Goal: Task Accomplishment & Management: Use online tool/utility

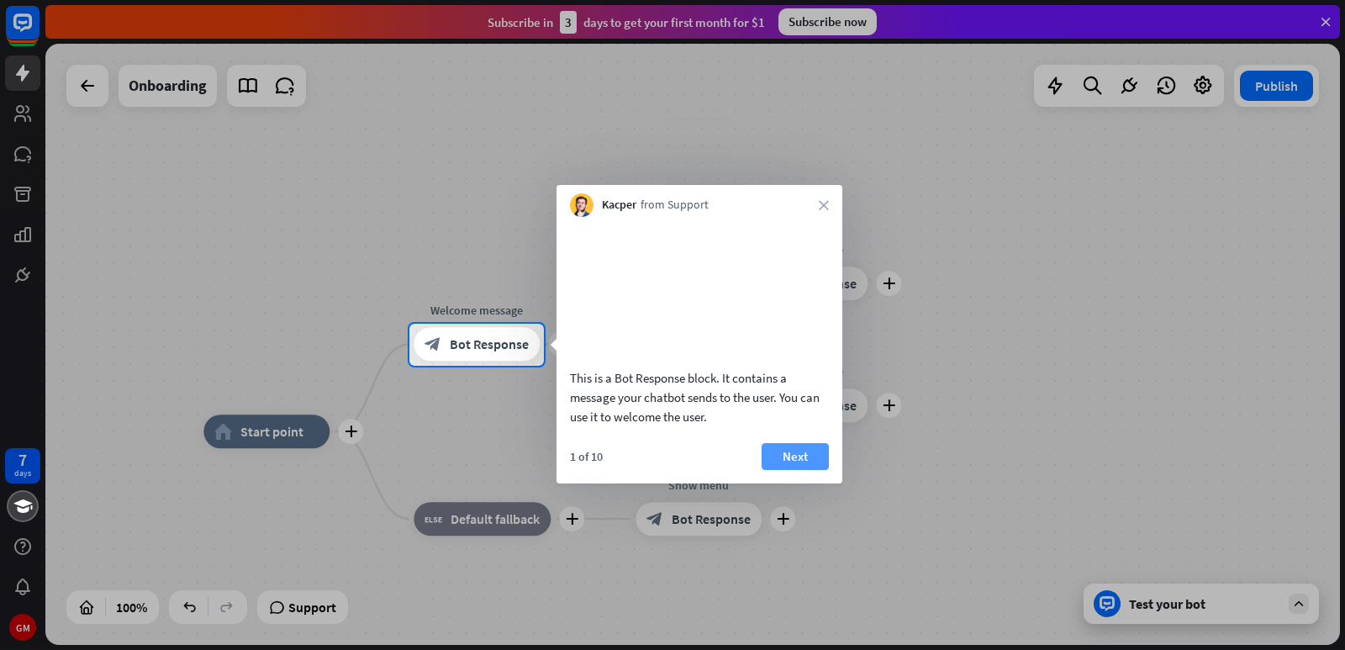
click at [793, 470] on button "Next" at bounding box center [795, 456] width 67 height 27
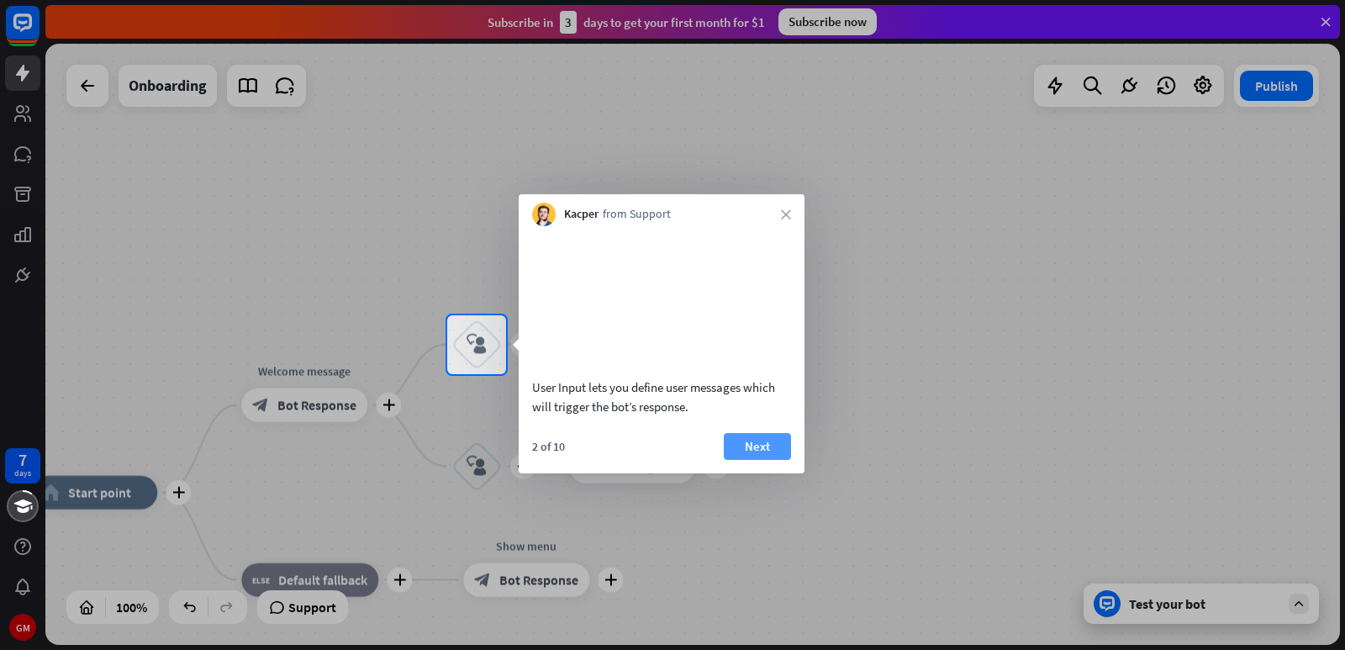
click at [782, 460] on button "Next" at bounding box center [757, 446] width 67 height 27
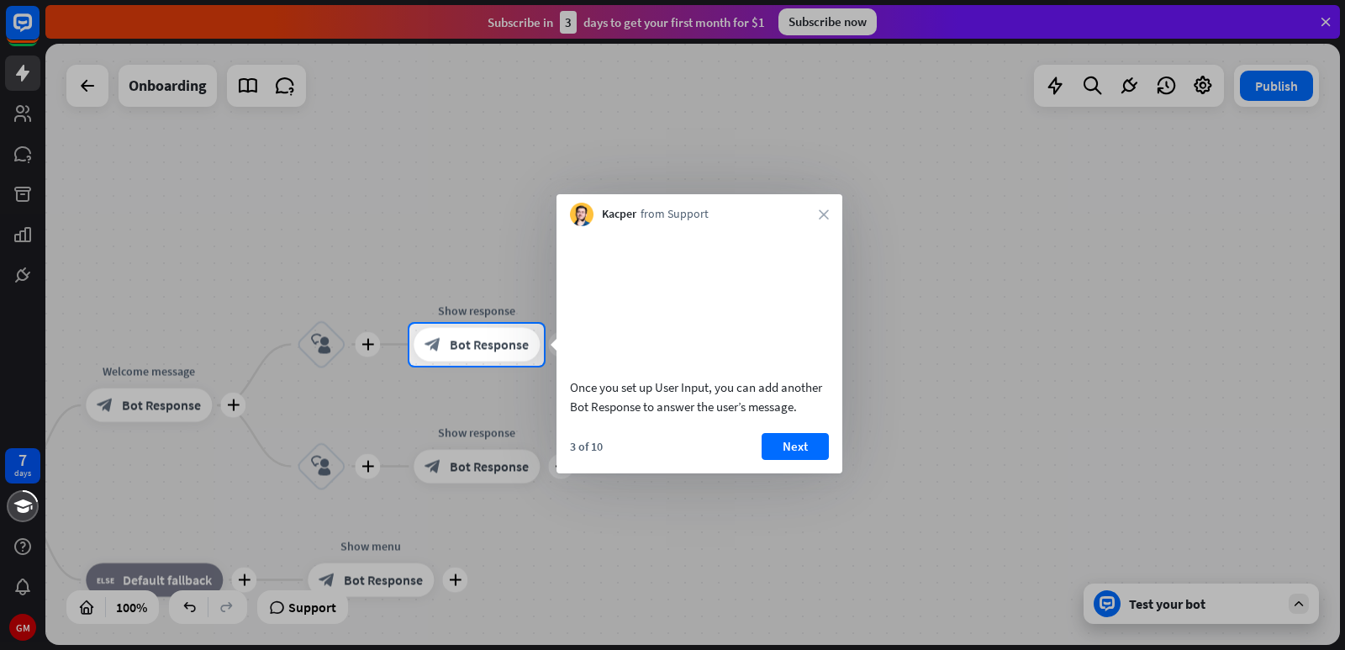
click at [782, 460] on button "Next" at bounding box center [795, 446] width 67 height 27
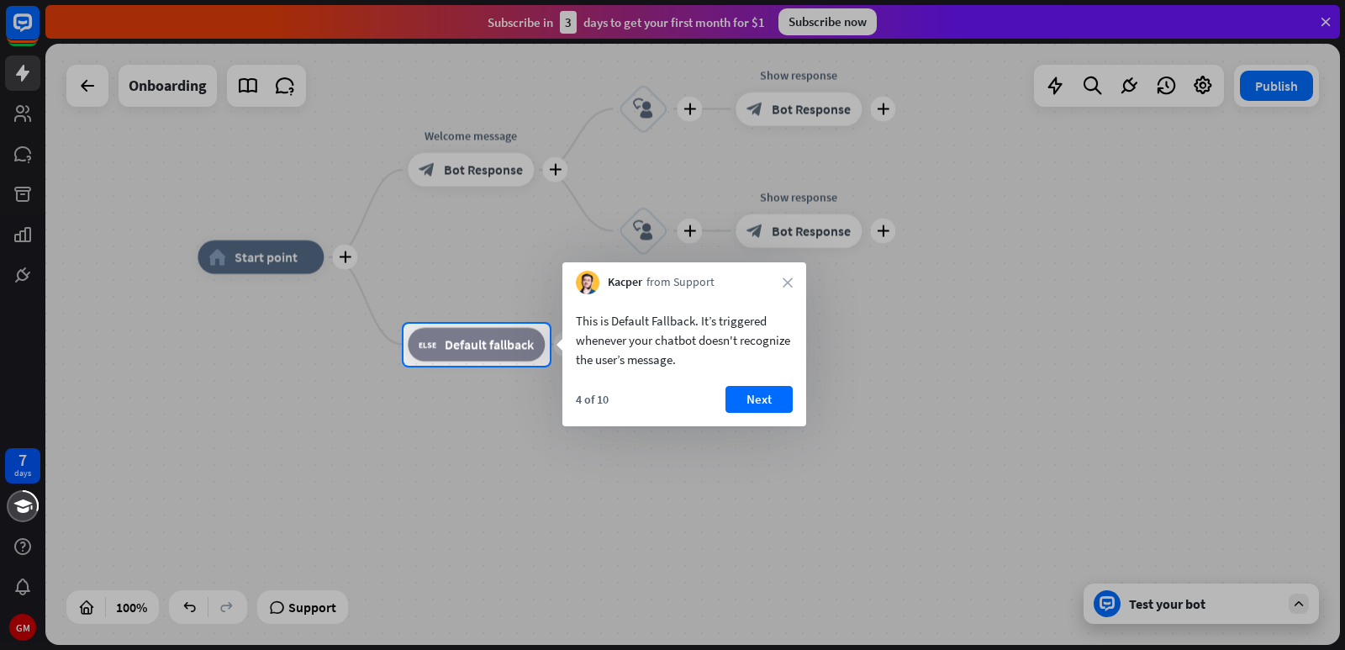
click at [782, 462] on div at bounding box center [672, 508] width 1345 height 285
click at [760, 401] on button "Next" at bounding box center [758, 399] width 67 height 27
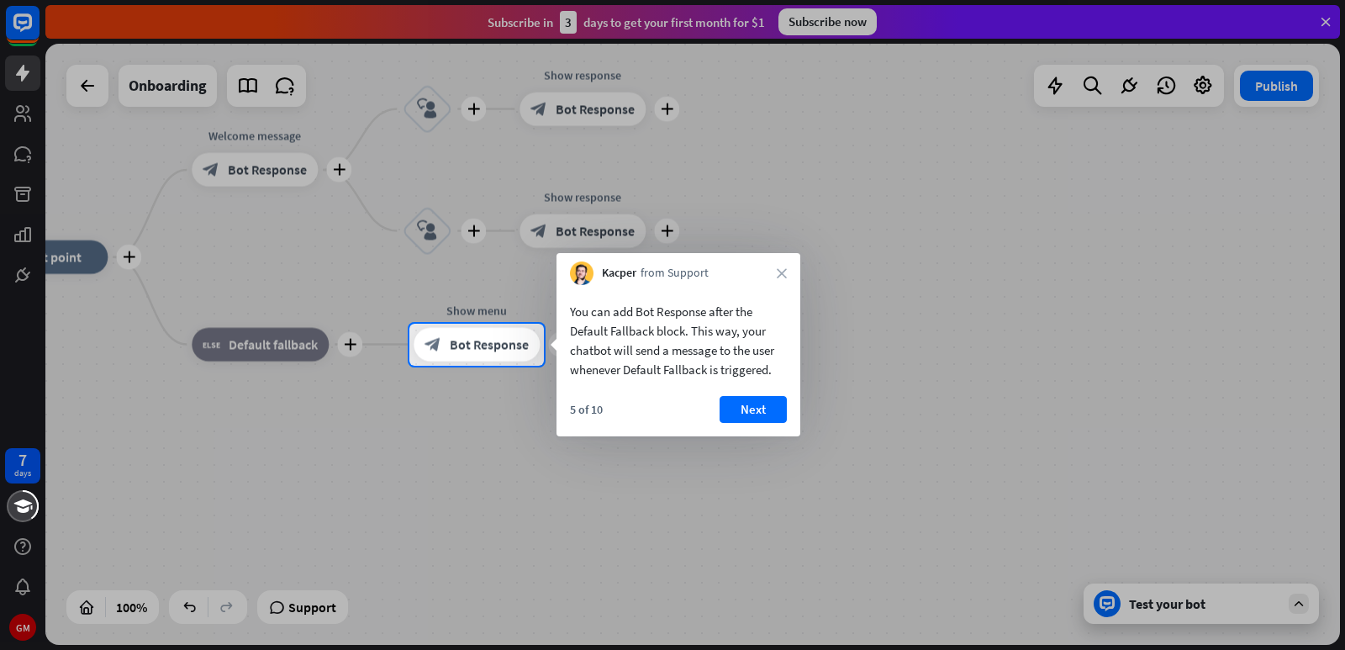
click at [760, 401] on button "Next" at bounding box center [753, 409] width 67 height 27
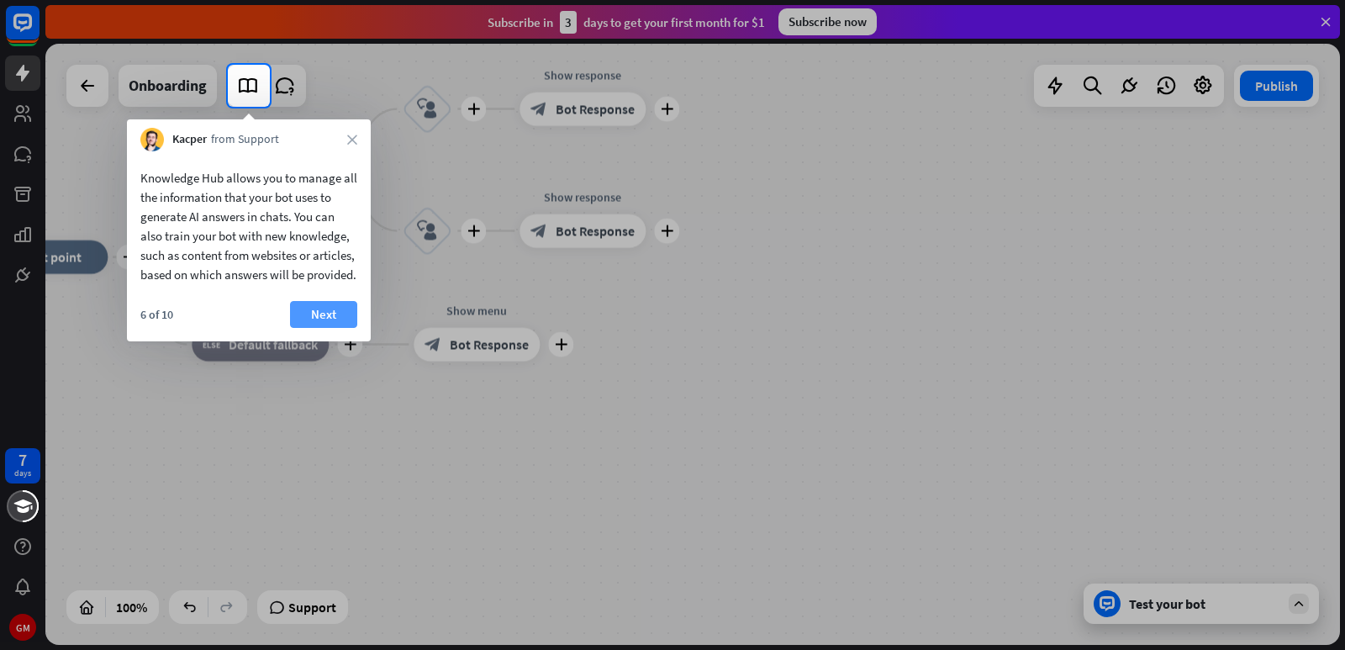
click at [316, 328] on button "Next" at bounding box center [323, 314] width 67 height 27
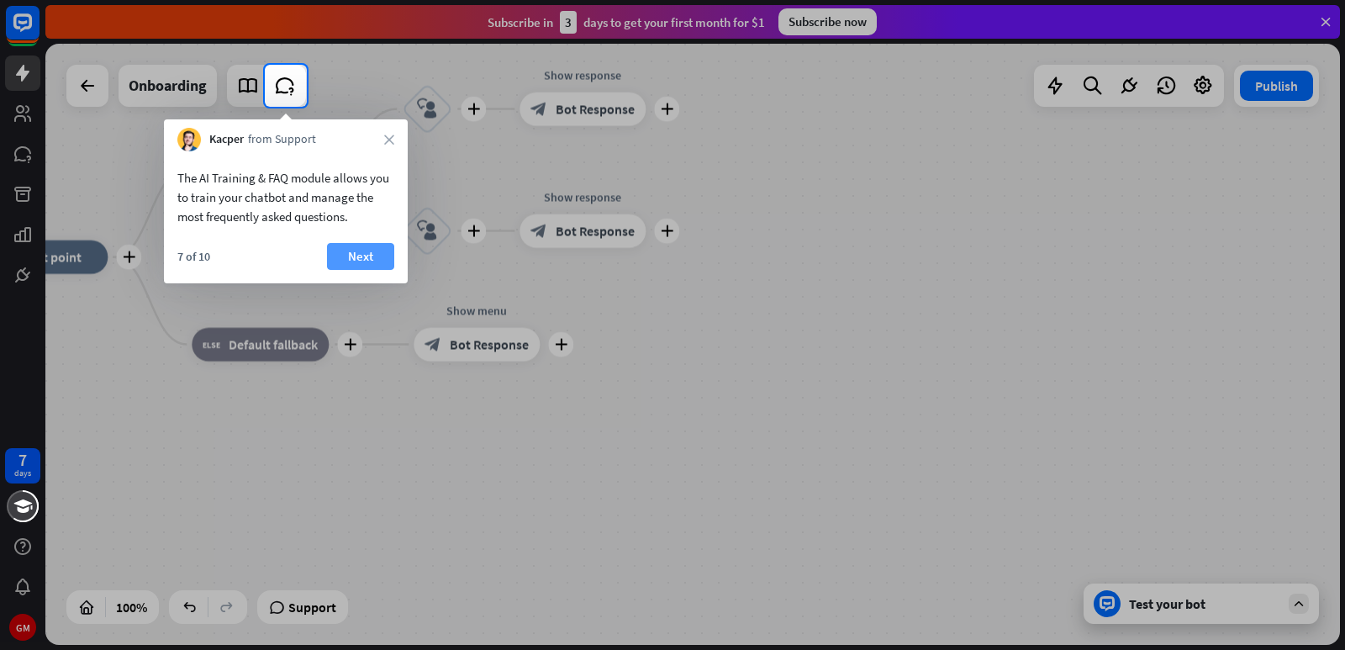
click at [352, 254] on button "Next" at bounding box center [360, 256] width 67 height 27
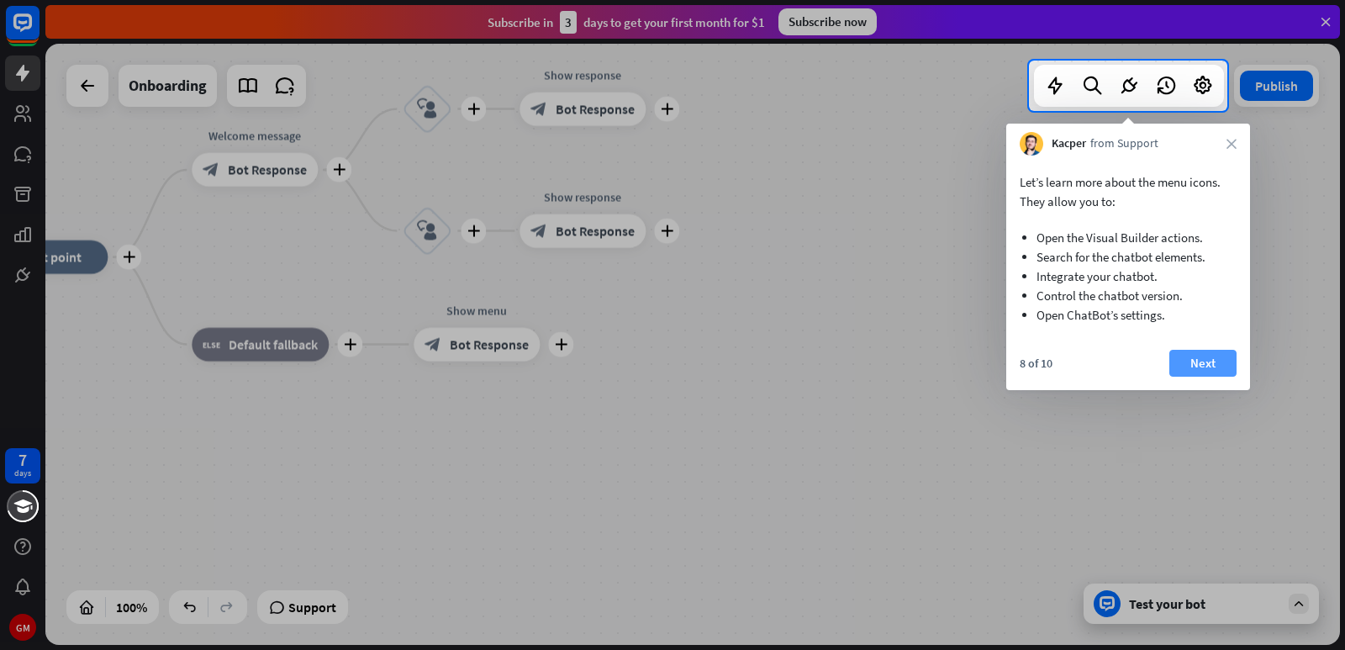
click at [1213, 361] on button "Next" at bounding box center [1202, 363] width 67 height 27
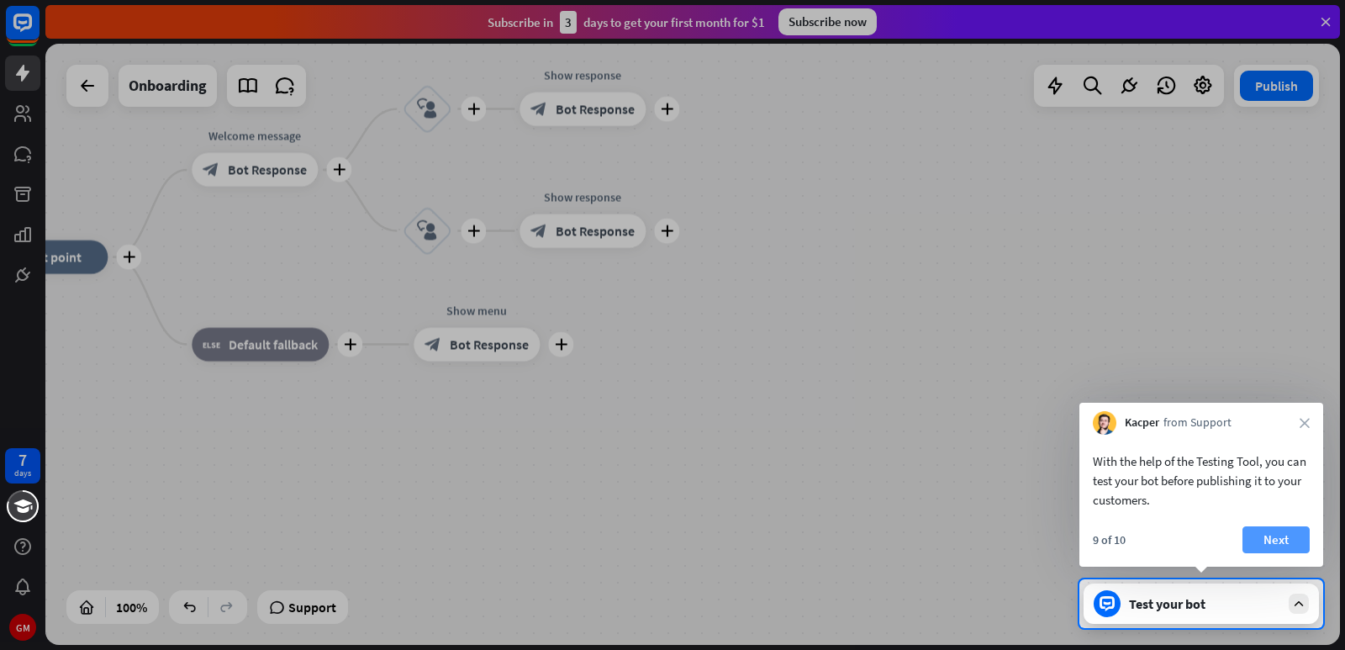
click at [1287, 544] on button "Next" at bounding box center [1275, 539] width 67 height 27
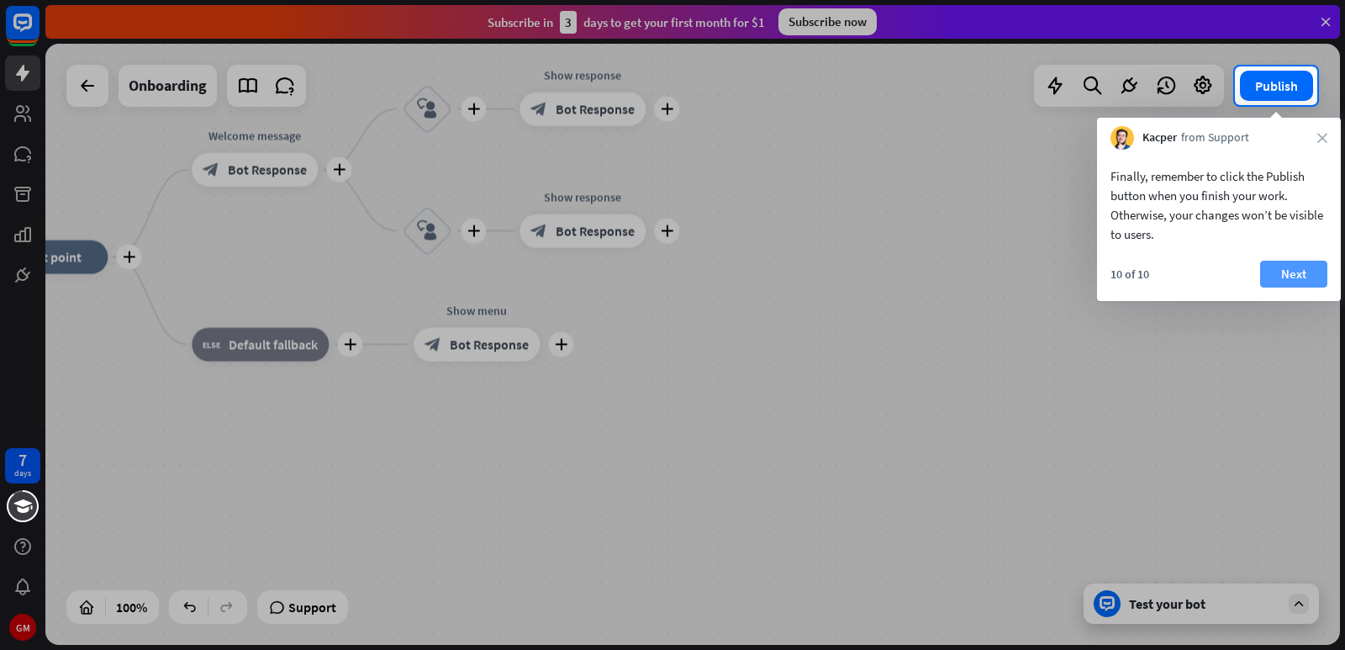
click at [1294, 274] on button "Next" at bounding box center [1293, 274] width 67 height 27
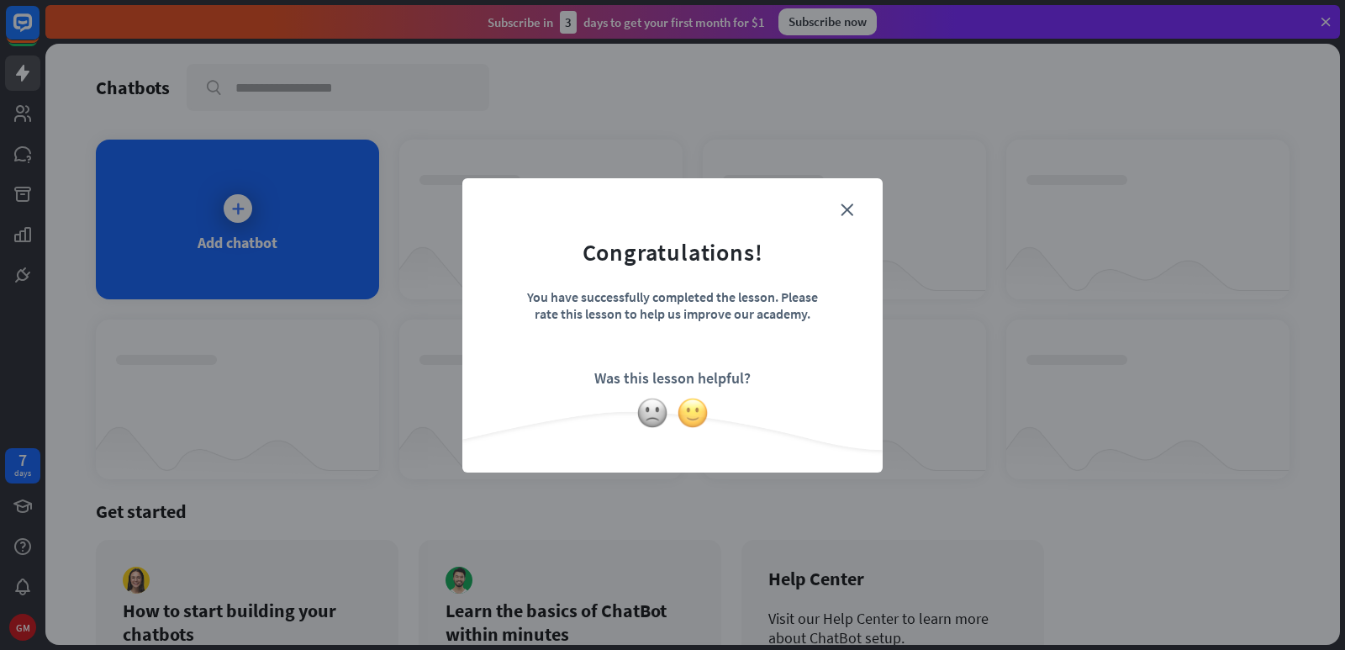
click at [699, 417] on img at bounding box center [693, 413] width 32 height 32
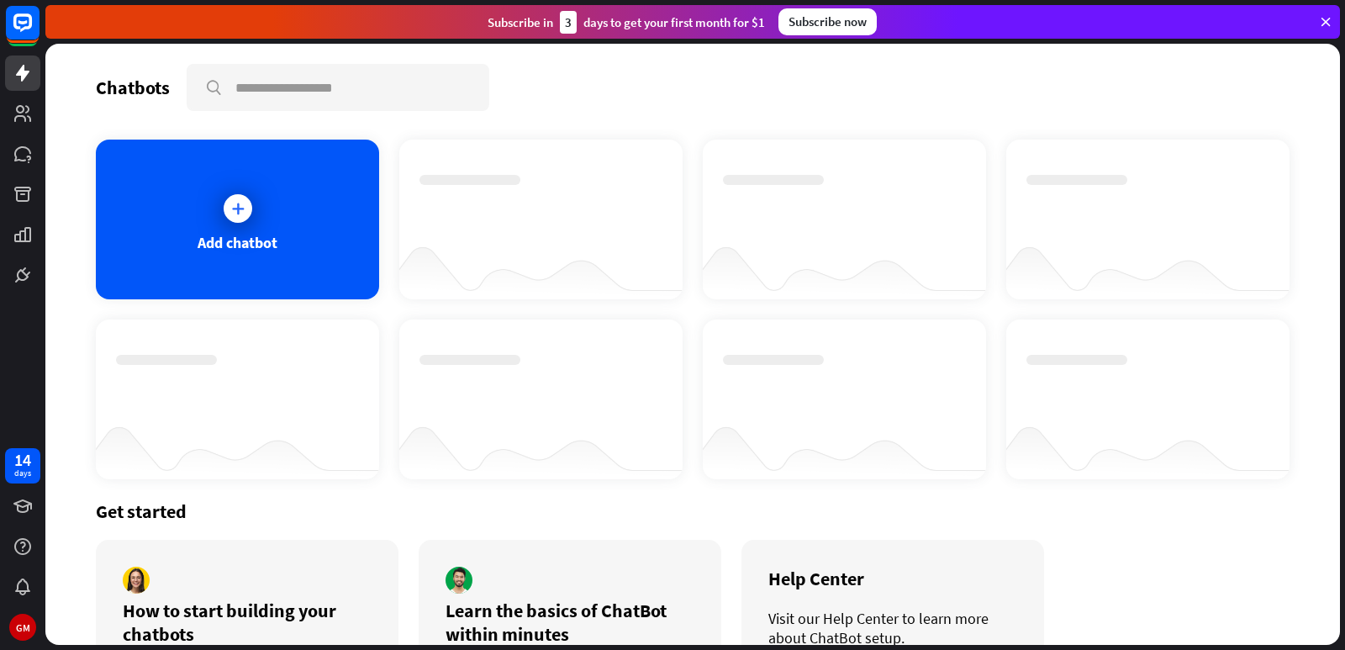
click at [241, 214] on icon at bounding box center [237, 208] width 17 height 17
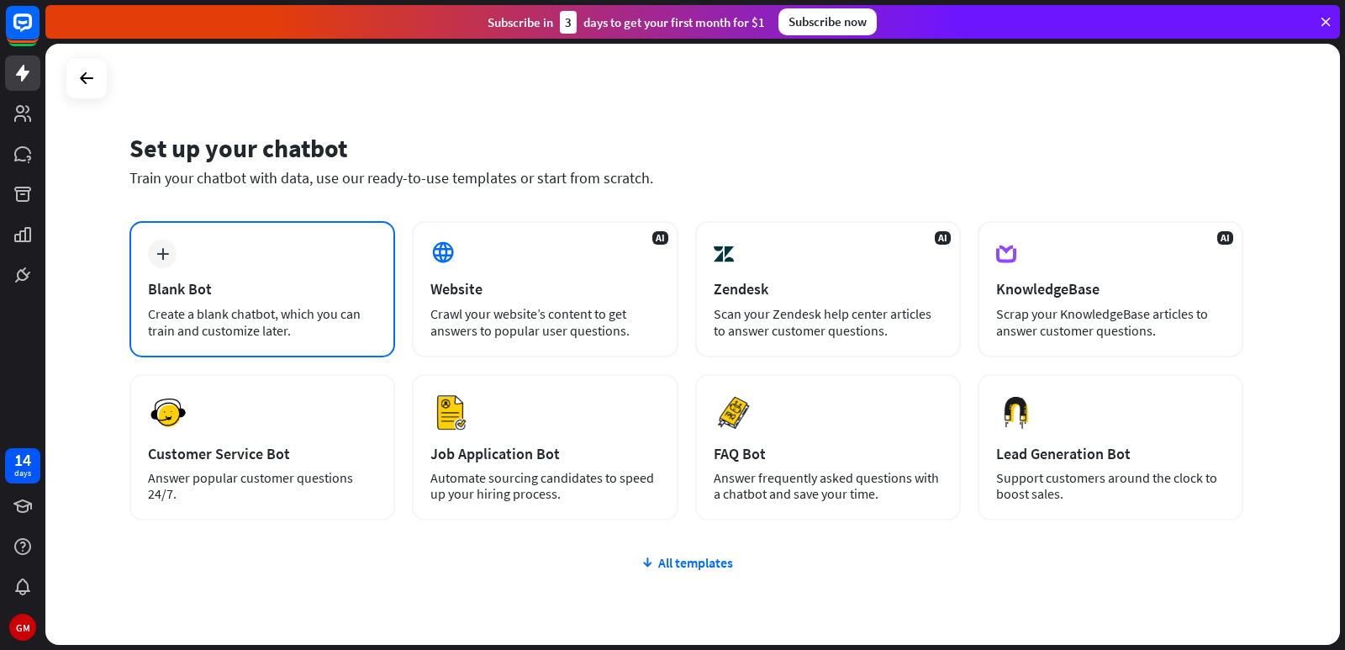
click at [164, 271] on div "plus Blank Bot Create a blank chatbot, which you can train and customize later." at bounding box center [262, 289] width 266 height 136
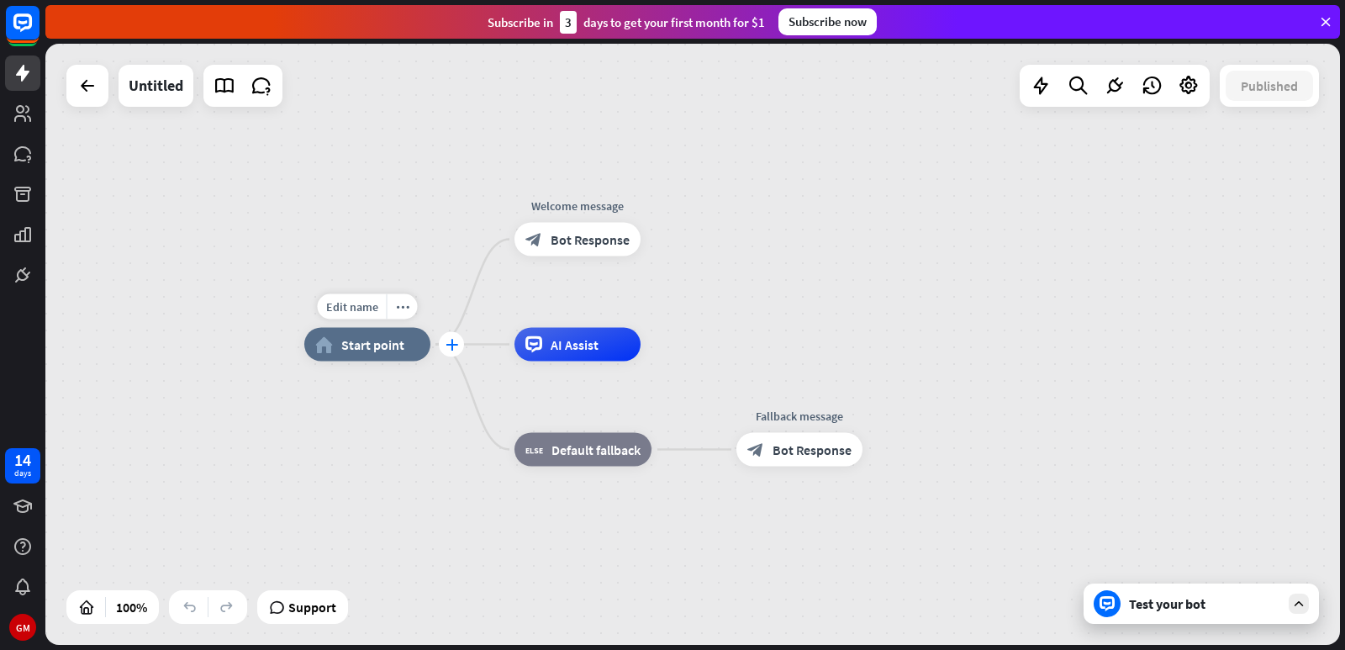
click at [452, 351] on div "plus" at bounding box center [451, 344] width 25 height 25
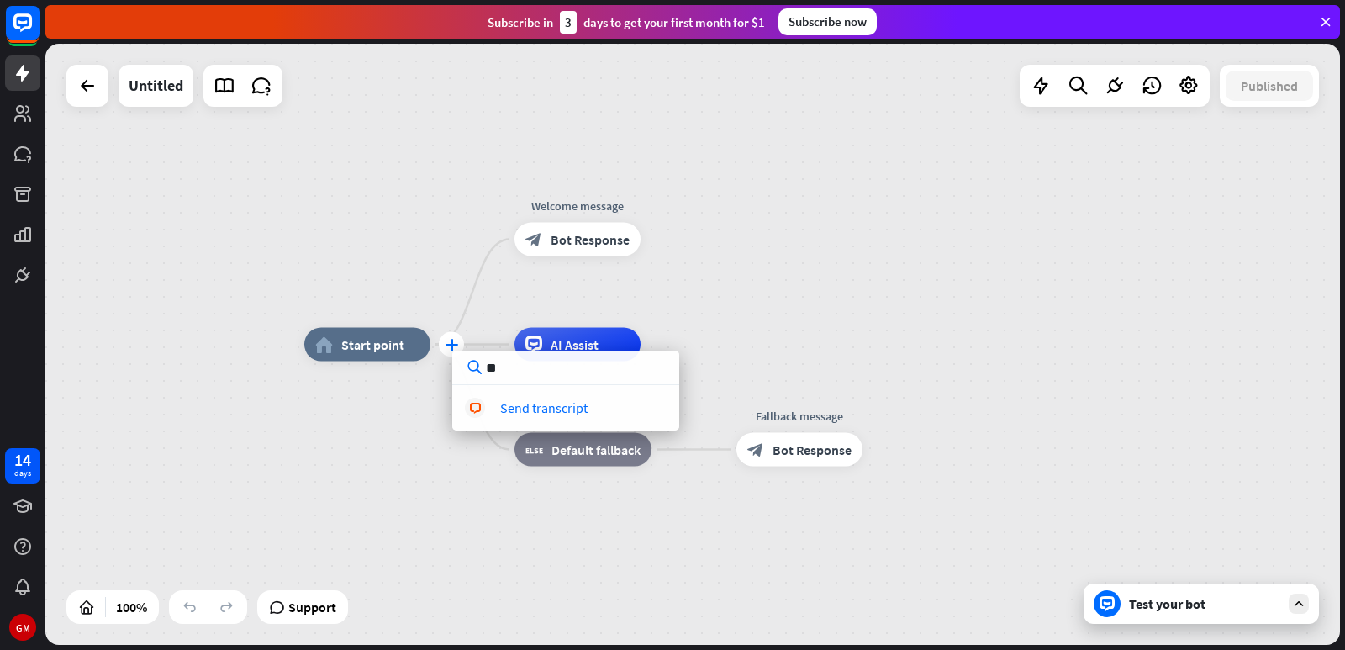
type input "*"
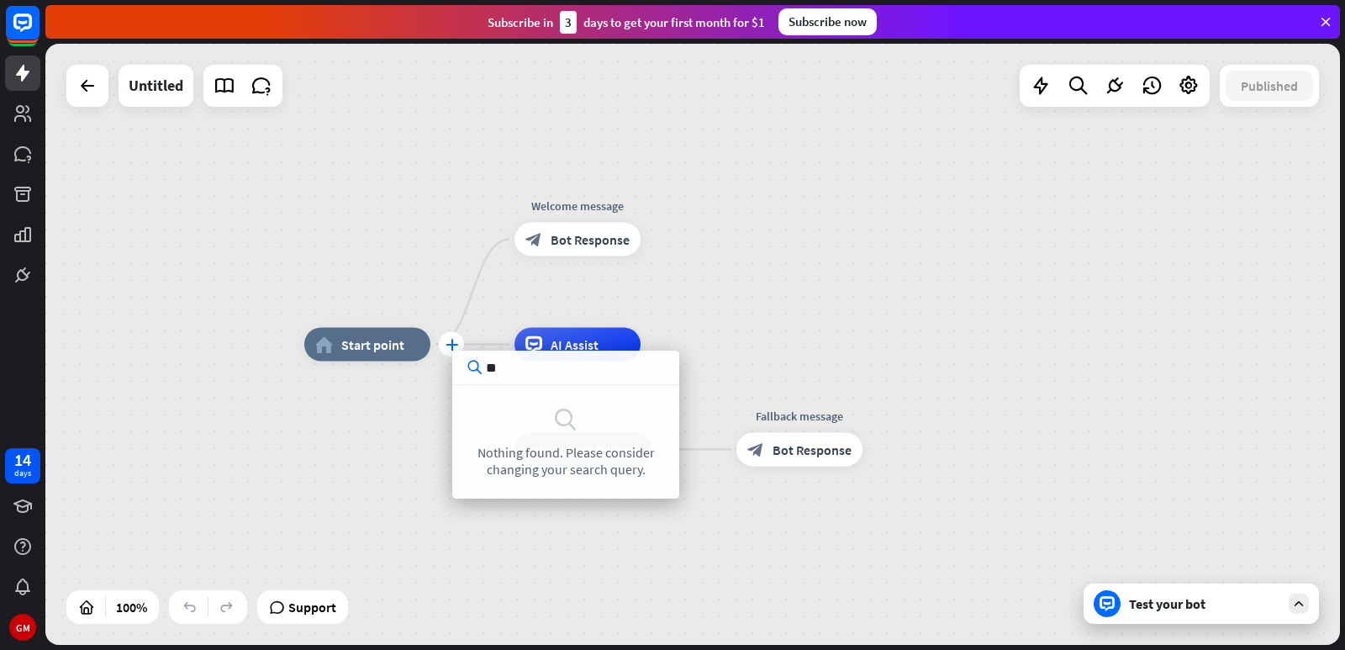
type input "*"
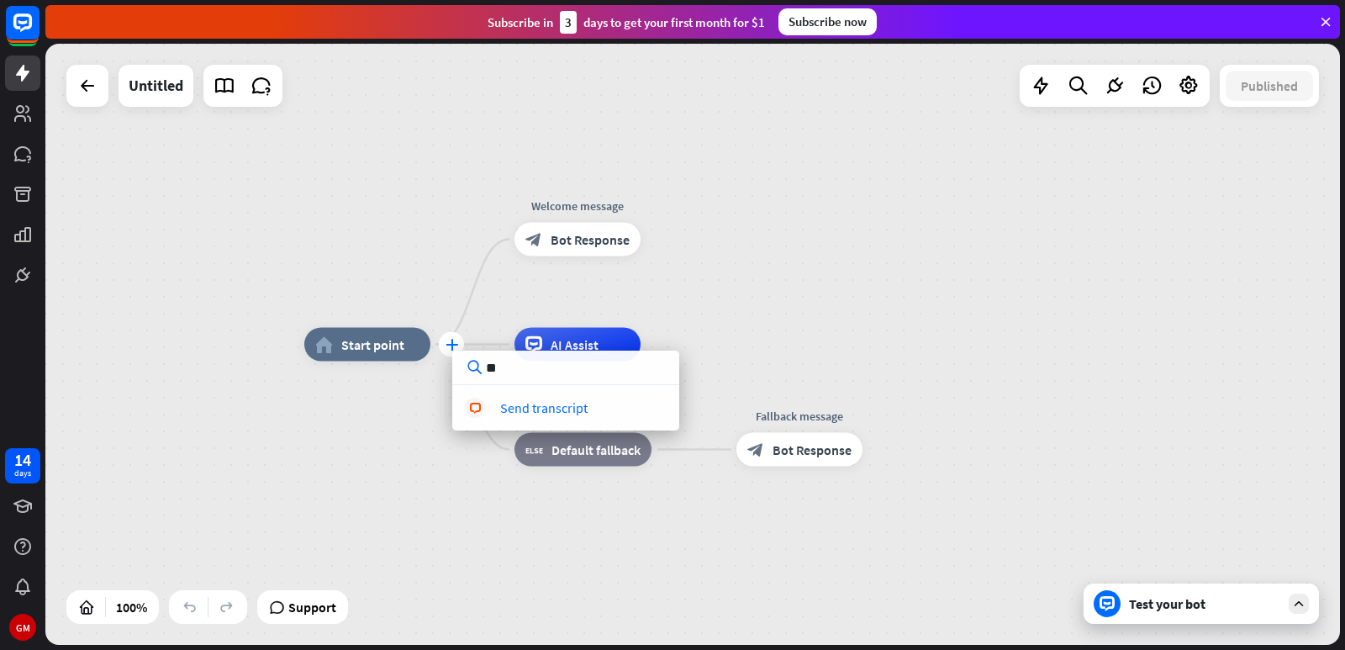
type input "*"
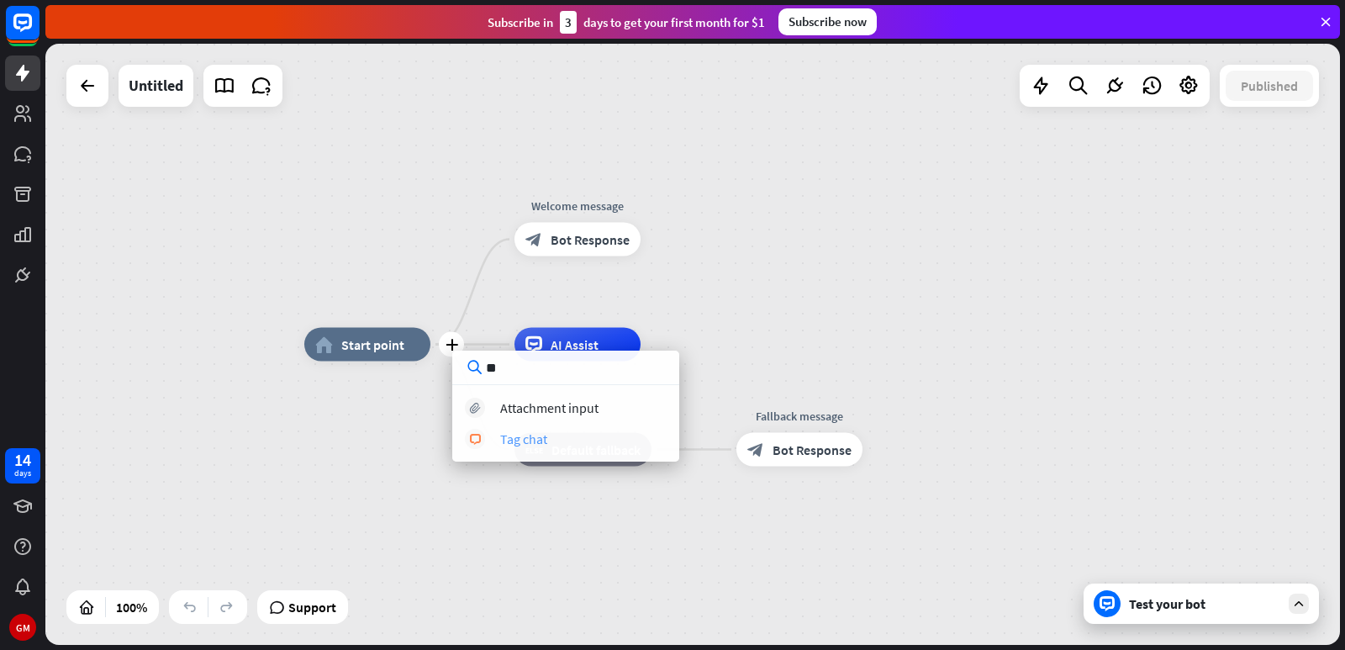
type input "**"
click at [539, 440] on div "Tag chat" at bounding box center [523, 438] width 47 height 17
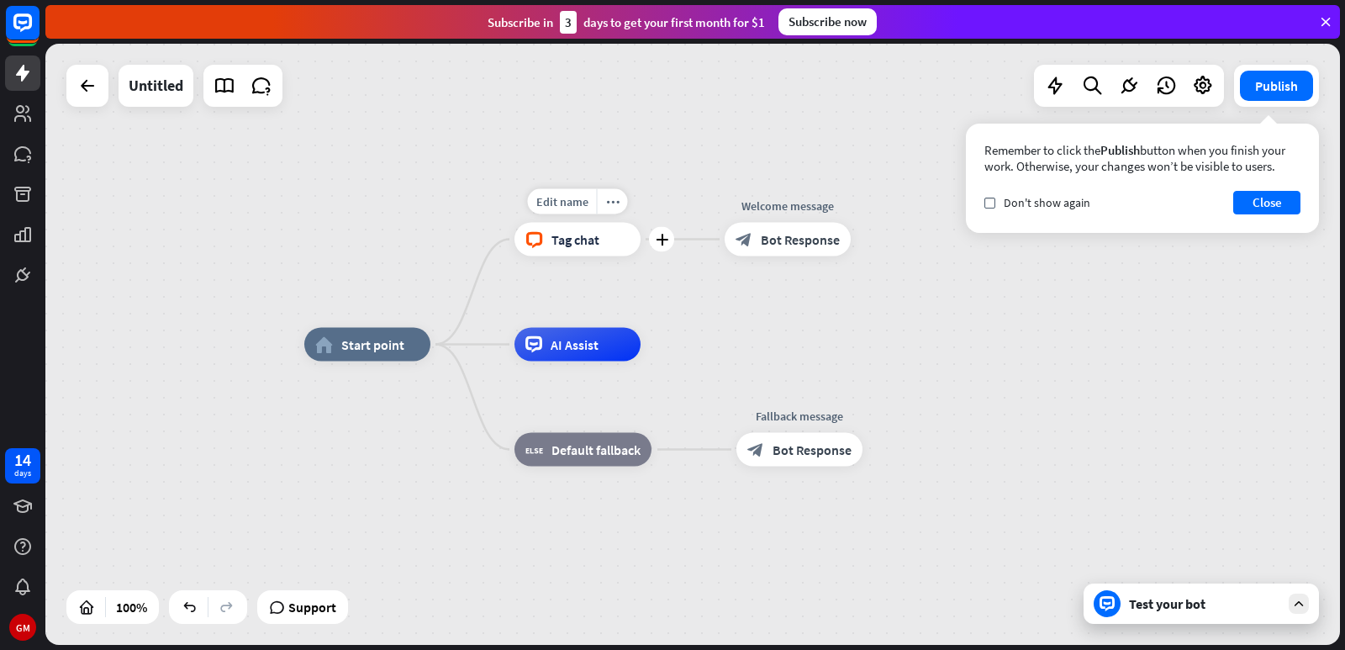
click at [570, 240] on span "Tag chat" at bounding box center [575, 239] width 48 height 17
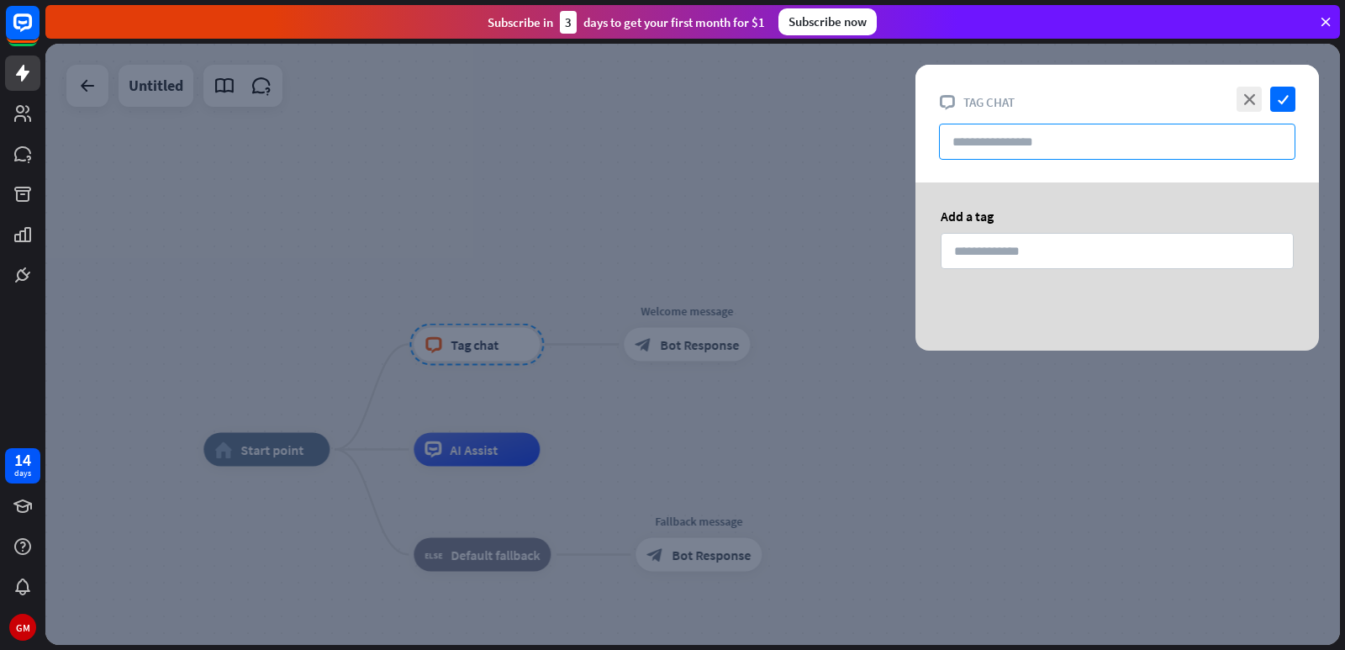
click at [1032, 140] on input "text" at bounding box center [1117, 142] width 356 height 36
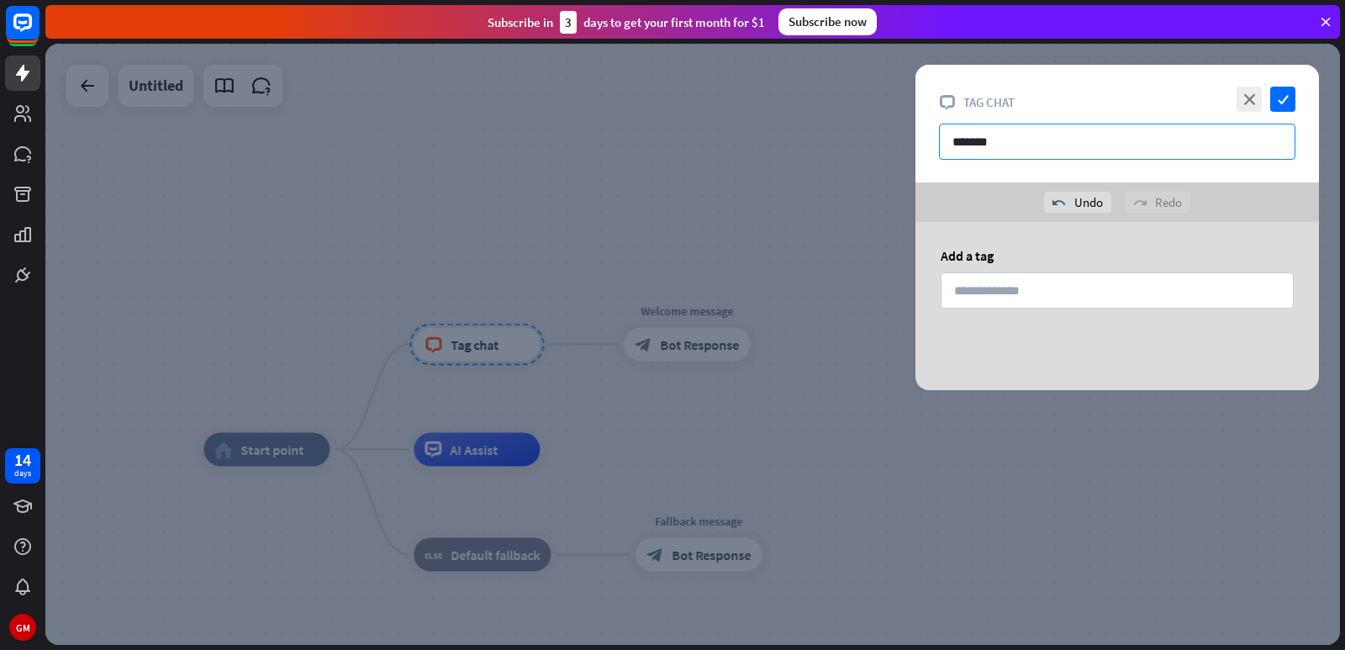
click at [1015, 141] on input "*******" at bounding box center [1117, 142] width 356 height 36
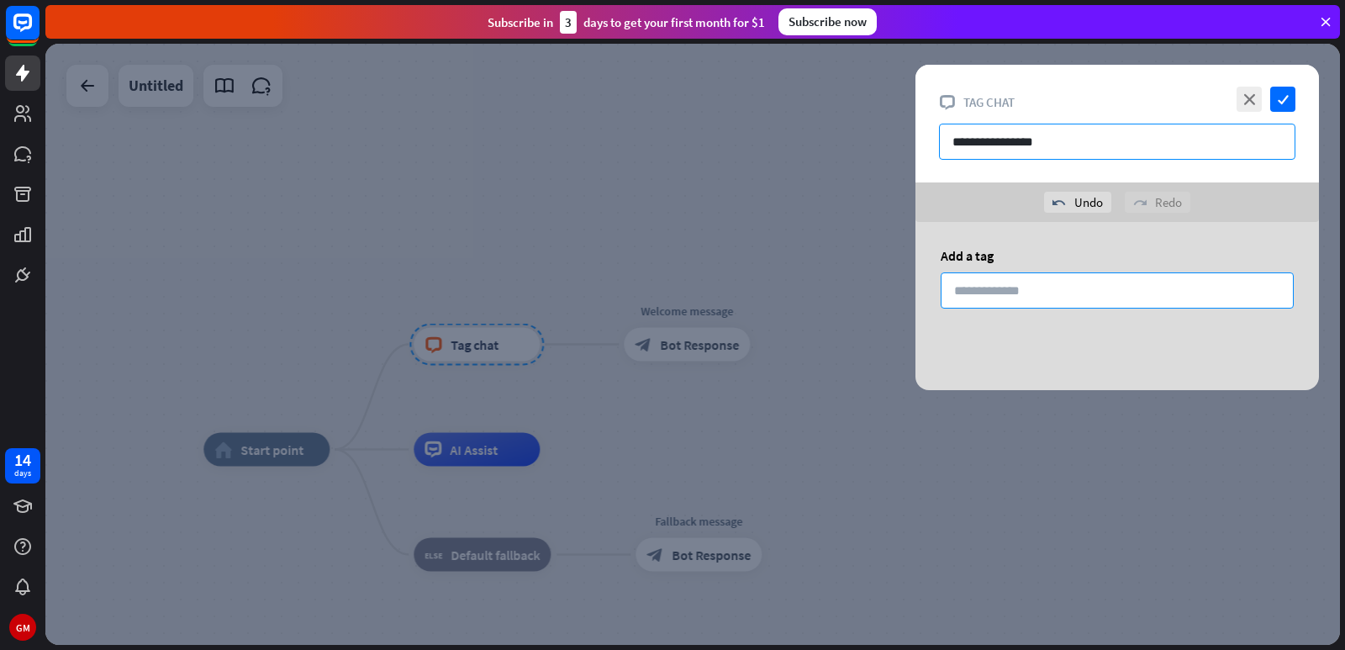
type input "**********"
click at [1058, 297] on input at bounding box center [1117, 290] width 353 height 36
type input "*"
type input "*********"
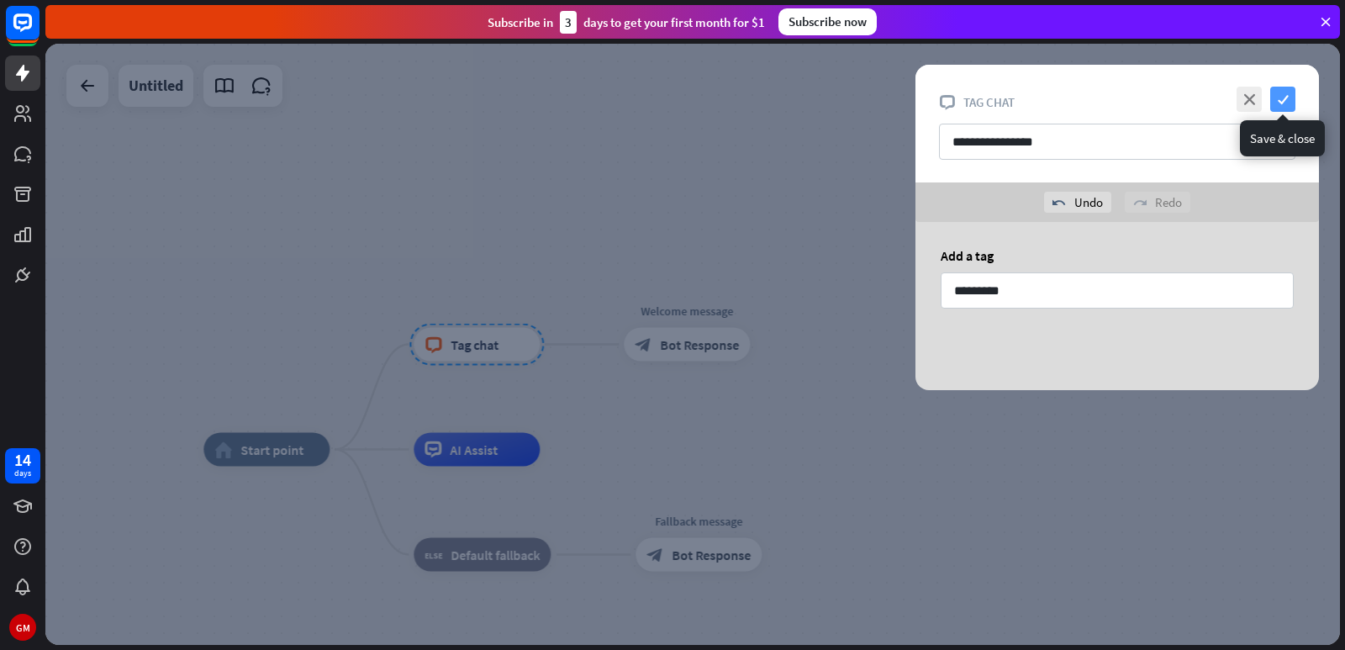
click at [1281, 99] on icon "check" at bounding box center [1282, 99] width 25 height 25
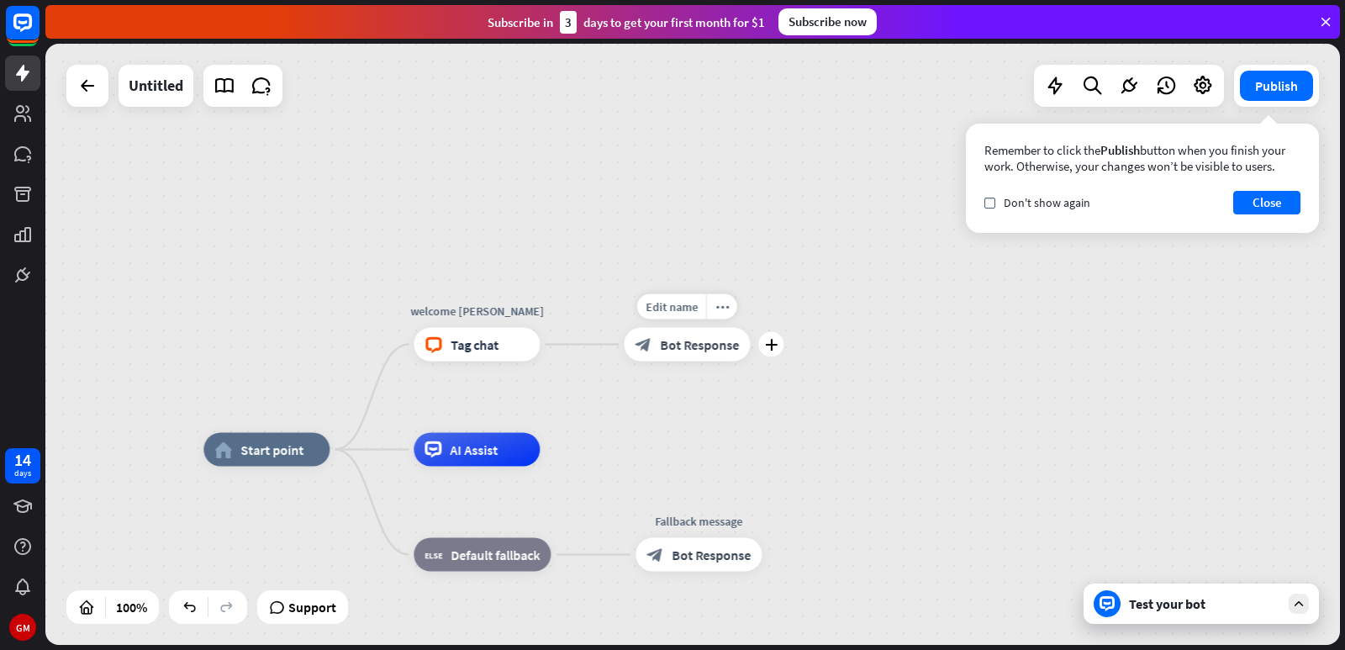
click at [683, 358] on div "block_bot_response Bot Response" at bounding box center [687, 345] width 126 height 34
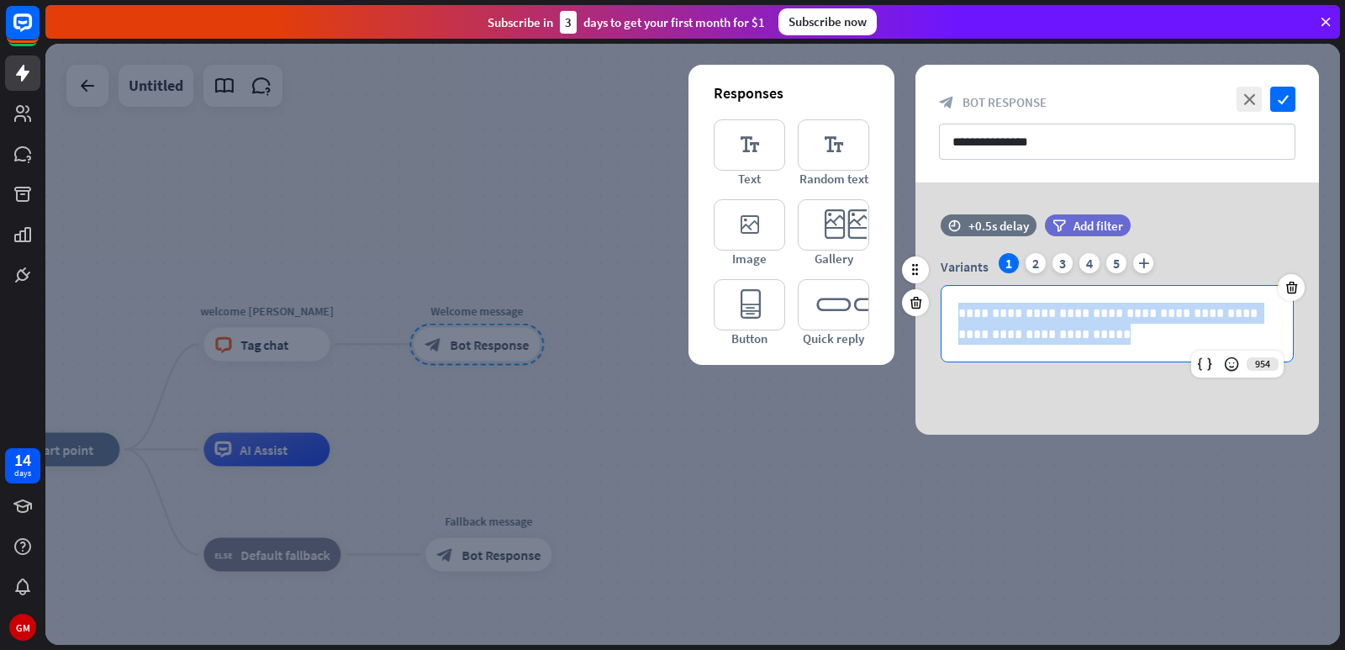
drag, startPoint x: 1074, startPoint y: 346, endPoint x: 952, endPoint y: 310, distance: 127.9
click at [952, 310] on div "**********" at bounding box center [1117, 324] width 351 height 76
copy p "**********"
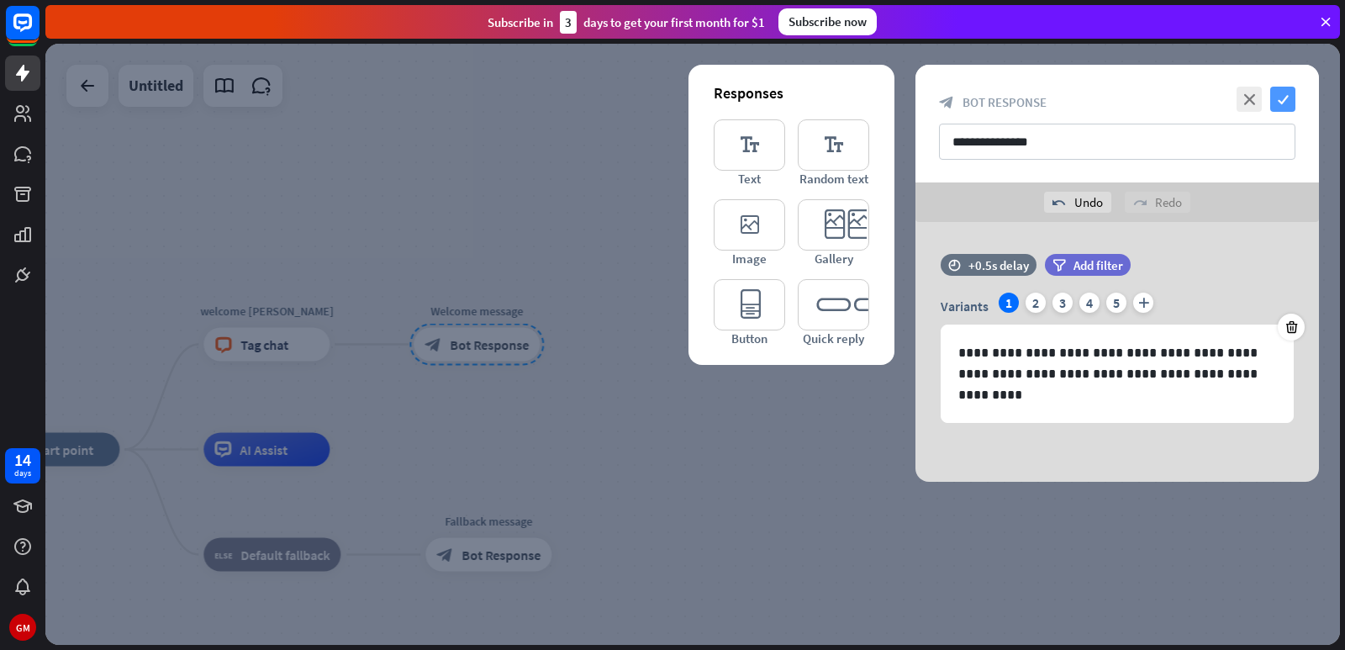
click at [1285, 108] on icon "check" at bounding box center [1282, 99] width 25 height 25
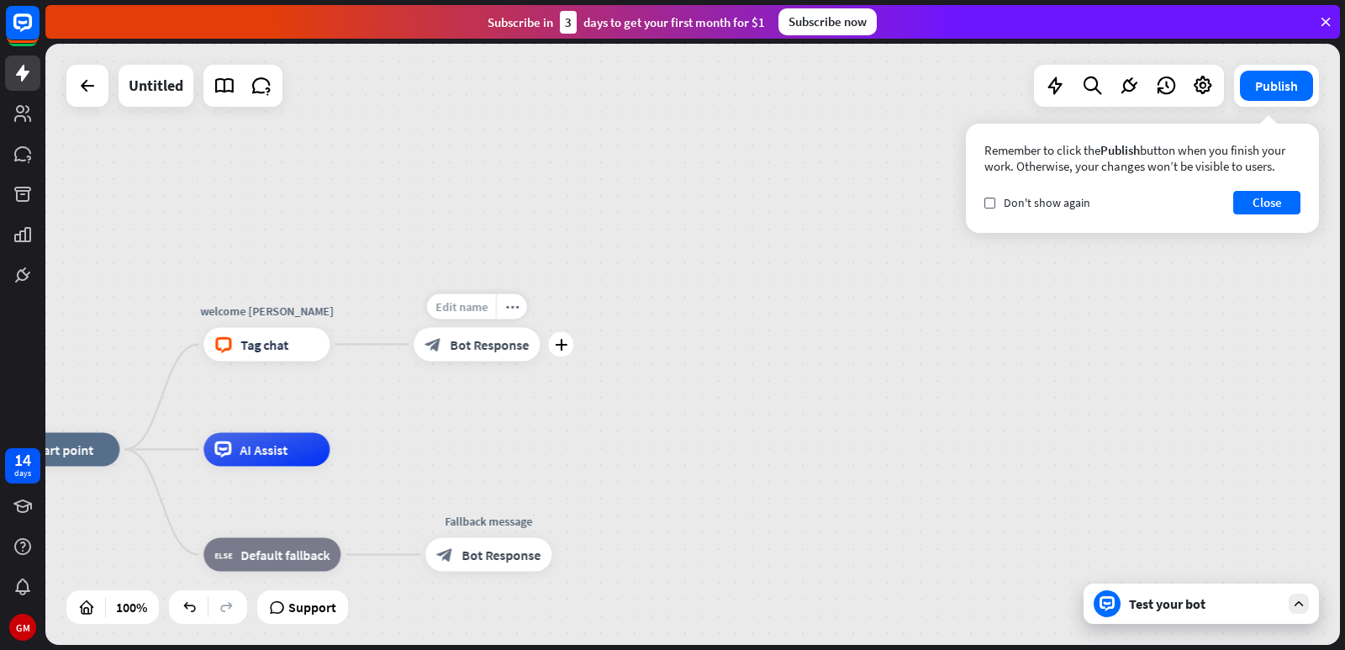
click at [465, 306] on span "Edit name" at bounding box center [461, 306] width 52 height 15
click at [487, 347] on span "Bot Response" at bounding box center [489, 344] width 79 height 17
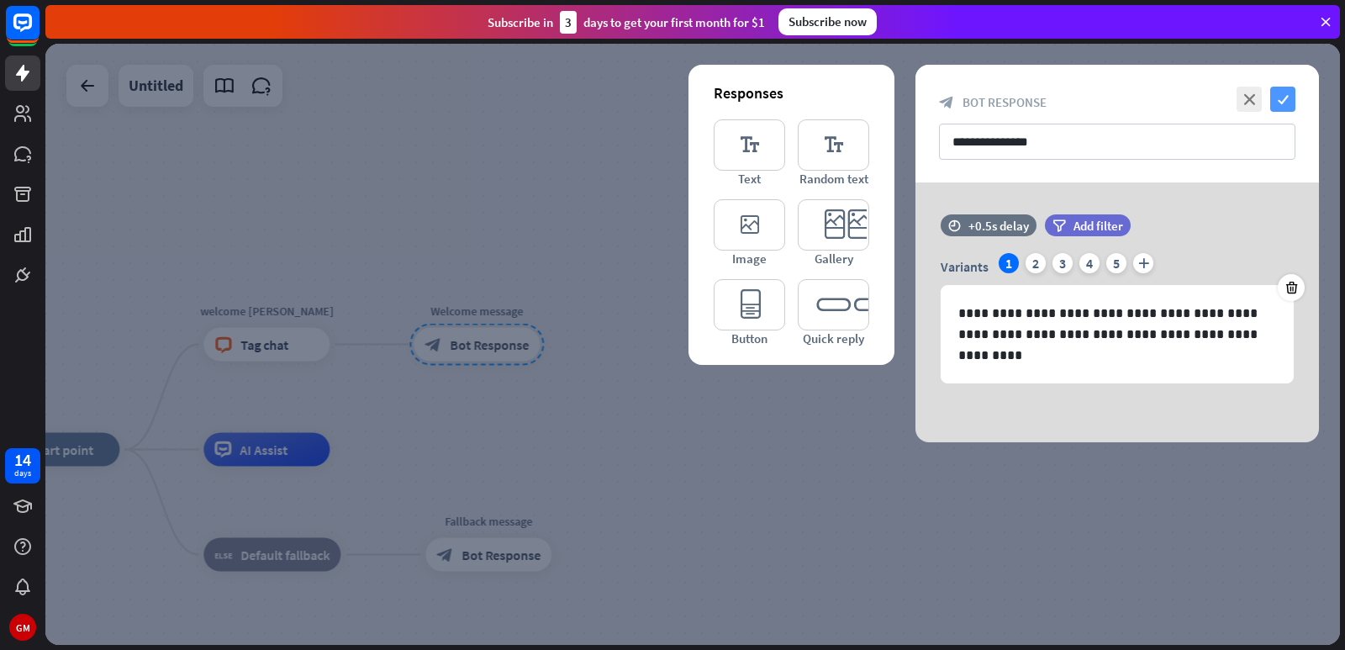
click at [1285, 101] on icon "check" at bounding box center [1282, 99] width 25 height 25
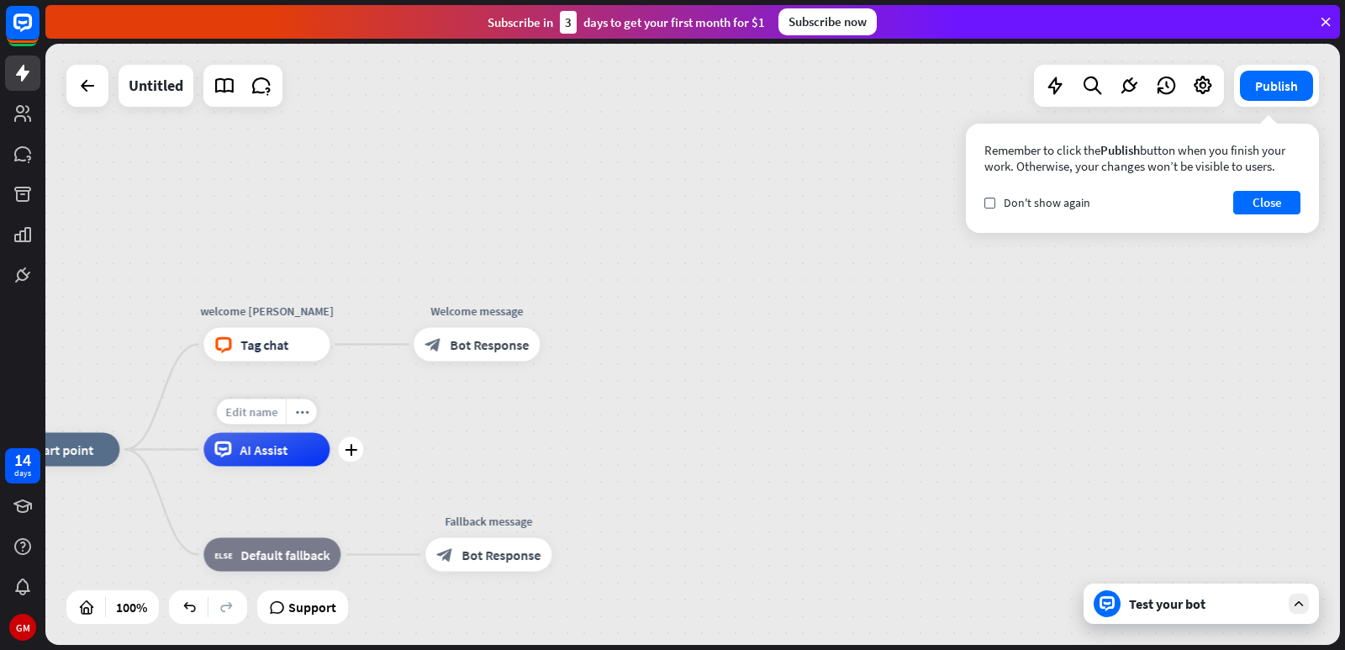
click at [254, 414] on span "Edit name" at bounding box center [251, 411] width 52 height 15
type input "*******"
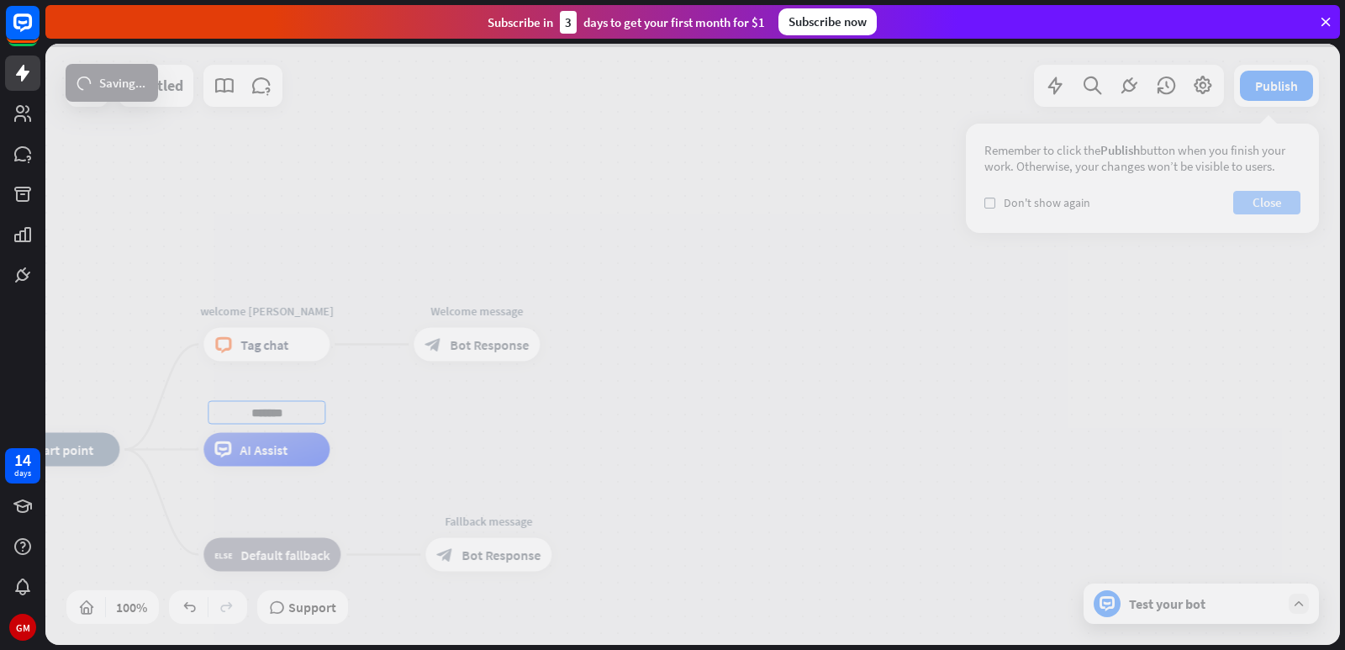
click at [1272, 207] on div "home_2 Start point welcome Tijaabo block_livechat Tag chat Welcome message bloc…" at bounding box center [692, 344] width 1295 height 601
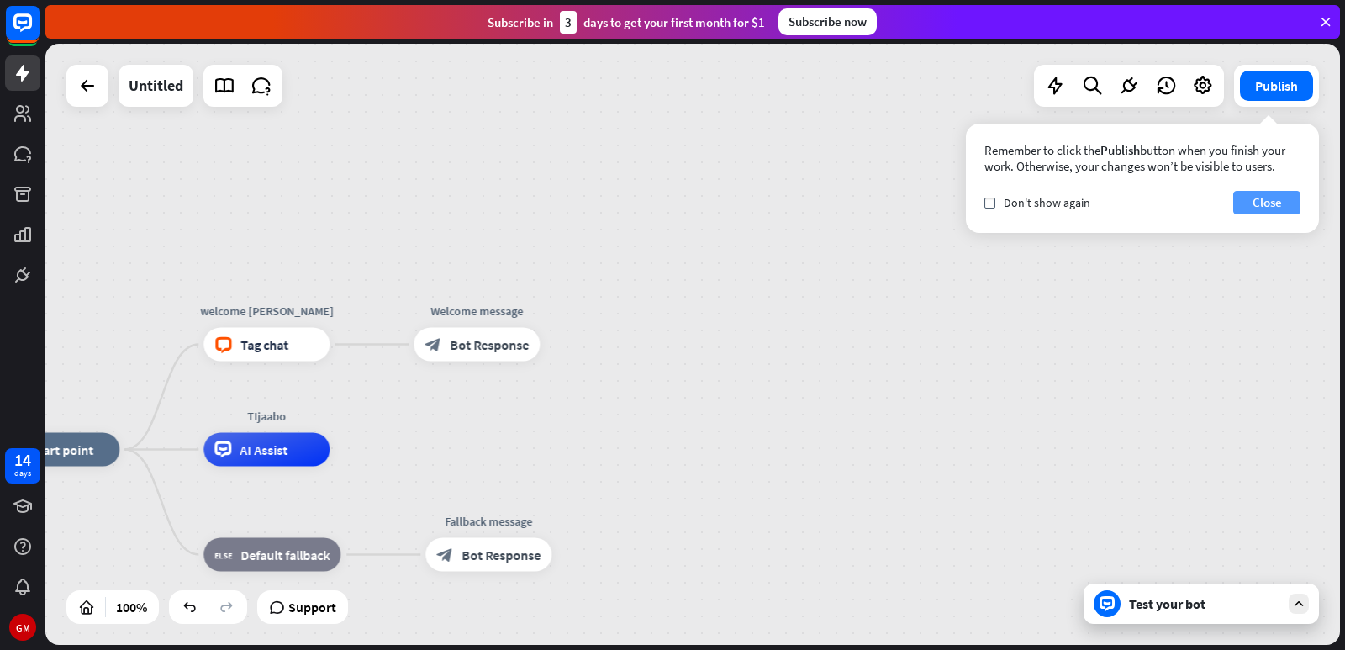
click at [1272, 207] on button "Close" at bounding box center [1266, 203] width 67 height 24
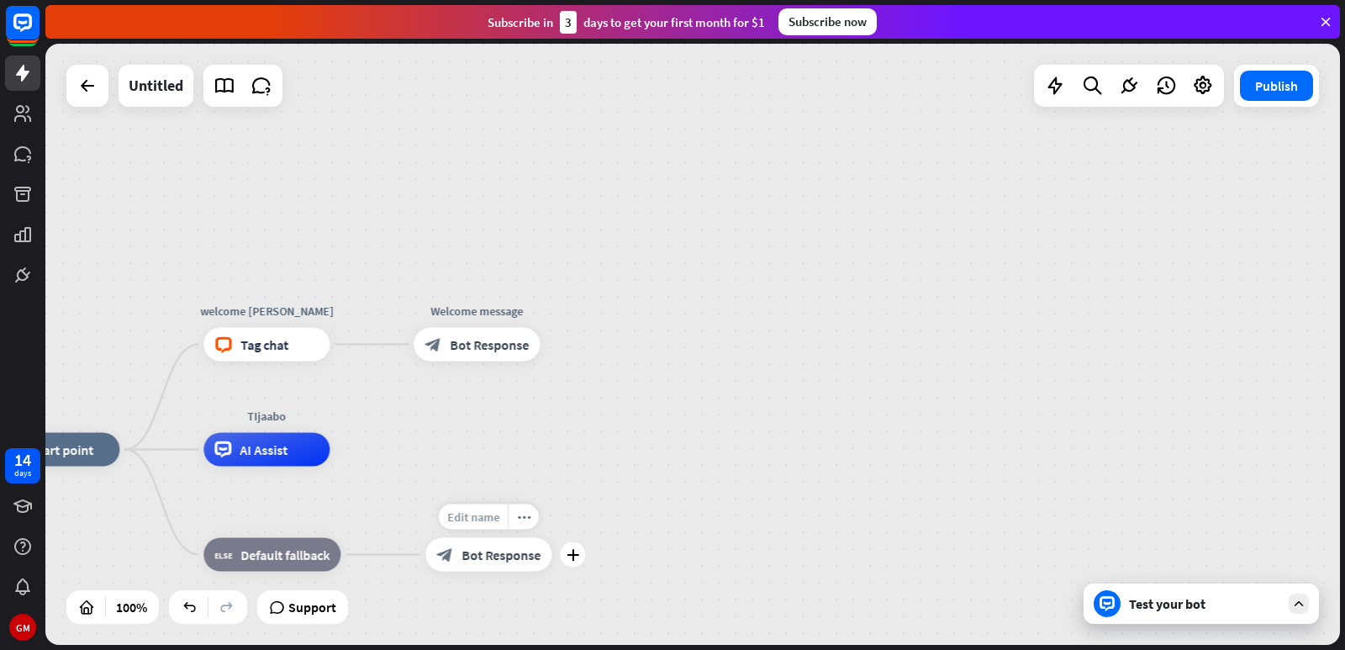
click at [476, 523] on span "Edit name" at bounding box center [473, 516] width 52 height 15
click at [1208, 603] on div "Test your bot" at bounding box center [1204, 603] width 151 height 17
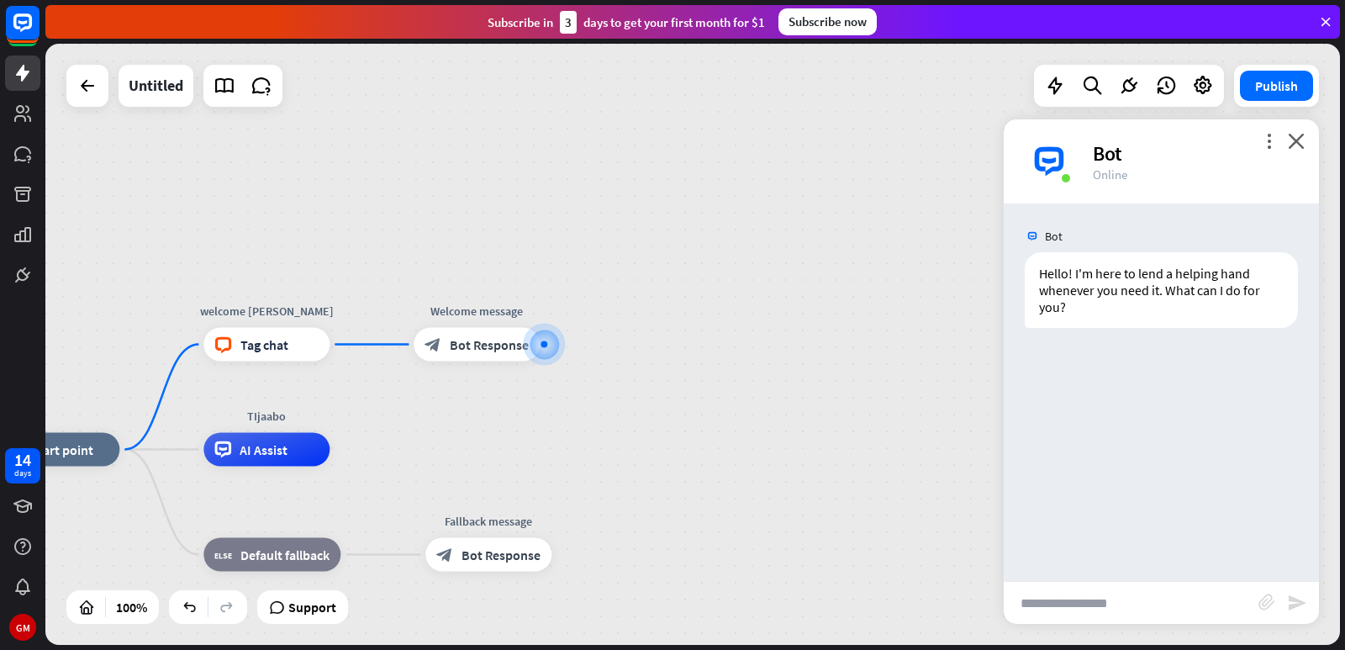
click at [1151, 607] on input "text" at bounding box center [1131, 603] width 255 height 42
type input "*****"
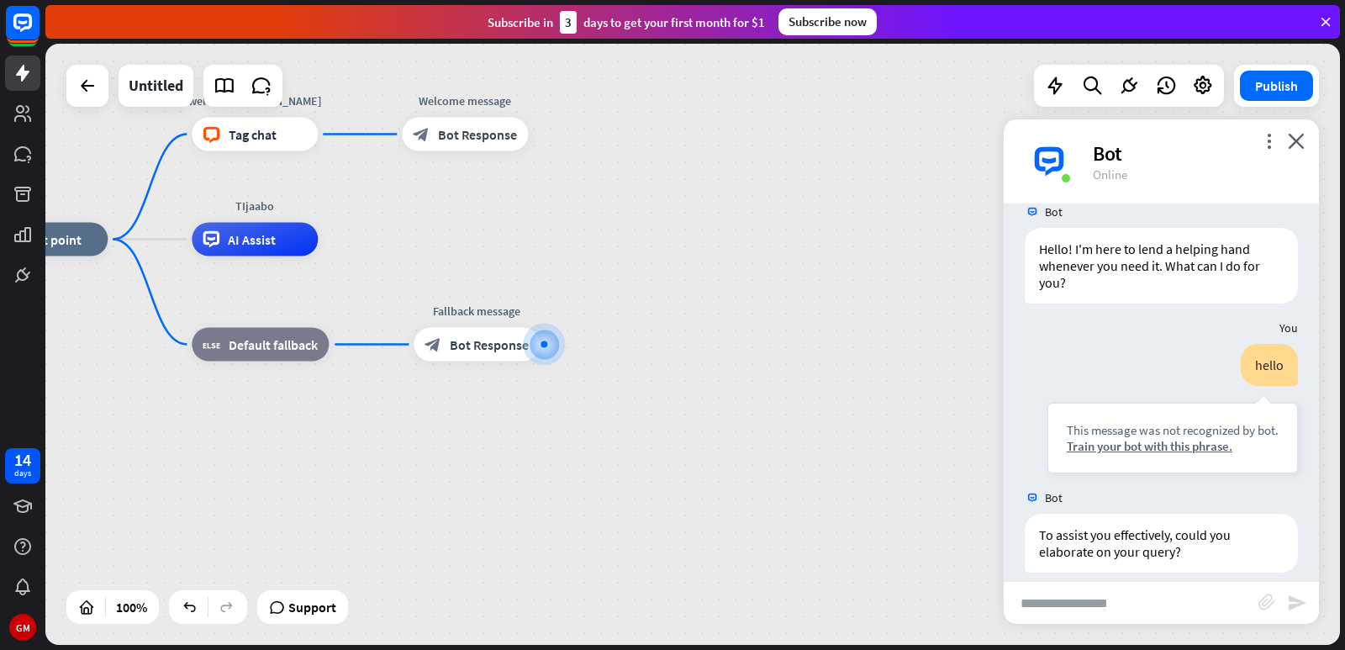
scroll to position [41, 0]
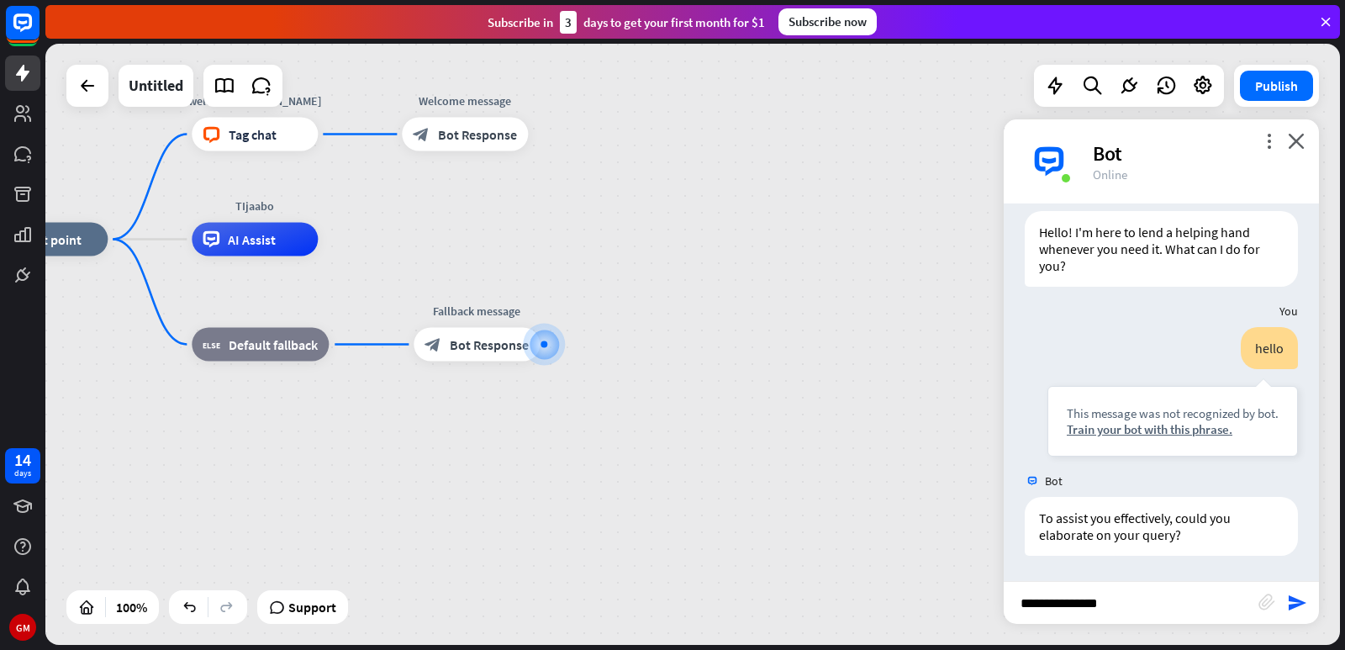
type input "**********"
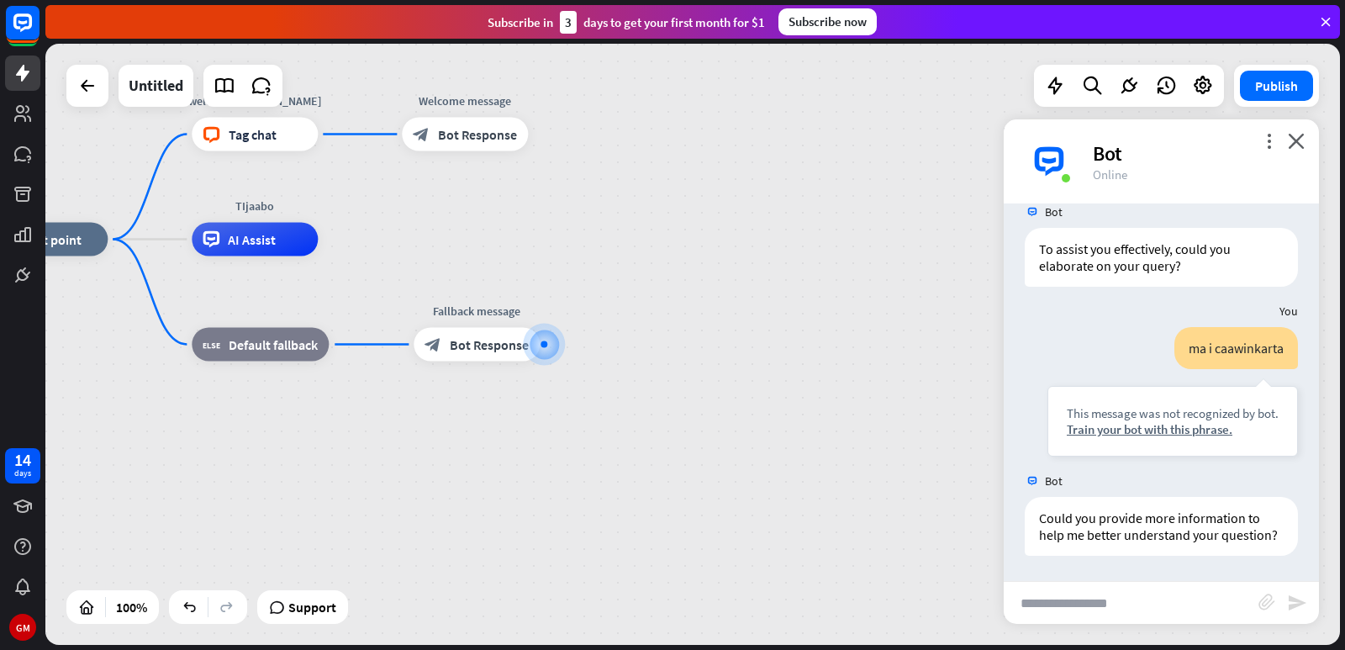
scroll to position [327, 0]
click at [522, 356] on div "block_bot_response Bot Response" at bounding box center [477, 345] width 126 height 34
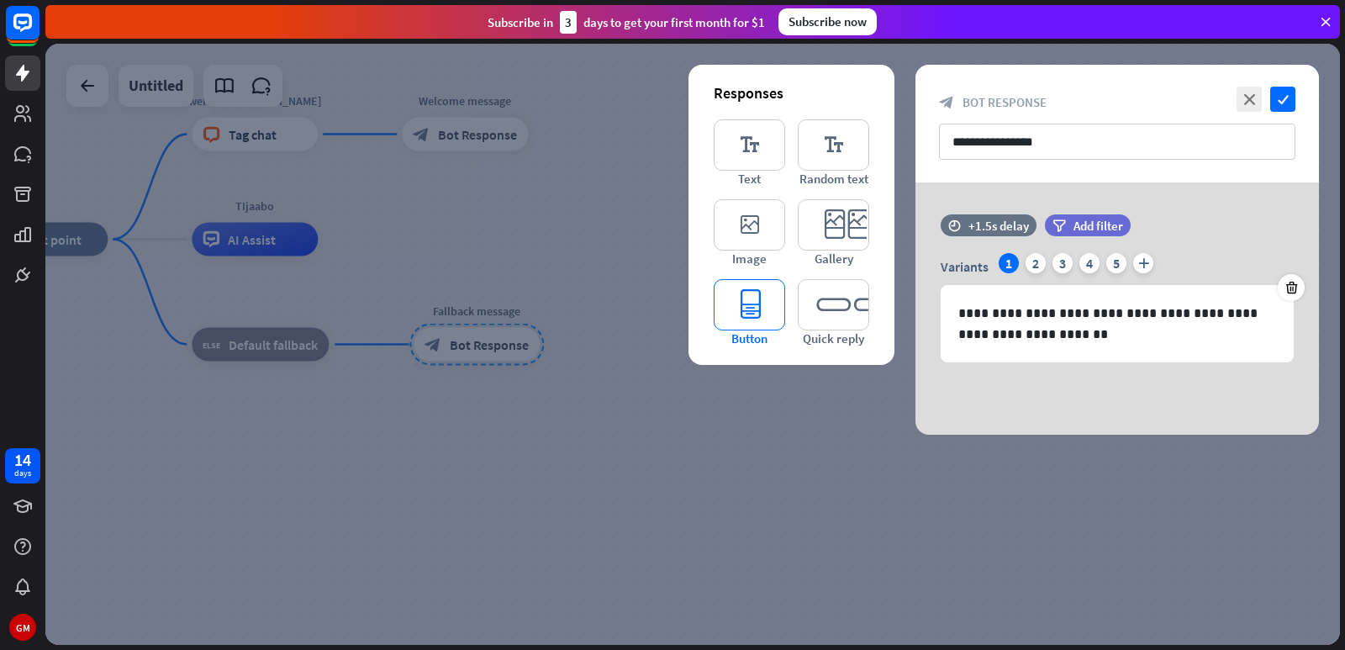
click at [761, 312] on icon "editor_button" at bounding box center [749, 304] width 71 height 51
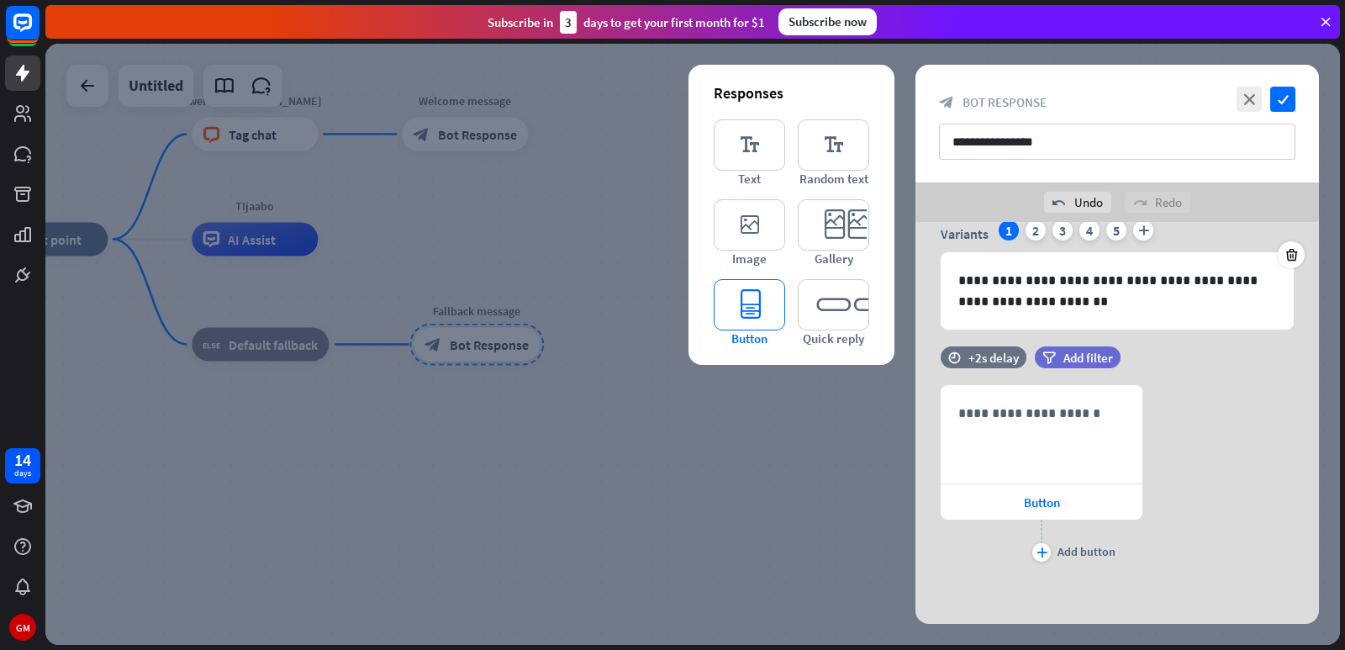
scroll to position [73, 0]
click at [1052, 548] on div "plus Add button" at bounding box center [1042, 540] width 202 height 42
click at [1046, 551] on icon "plus" at bounding box center [1042, 551] width 11 height 10
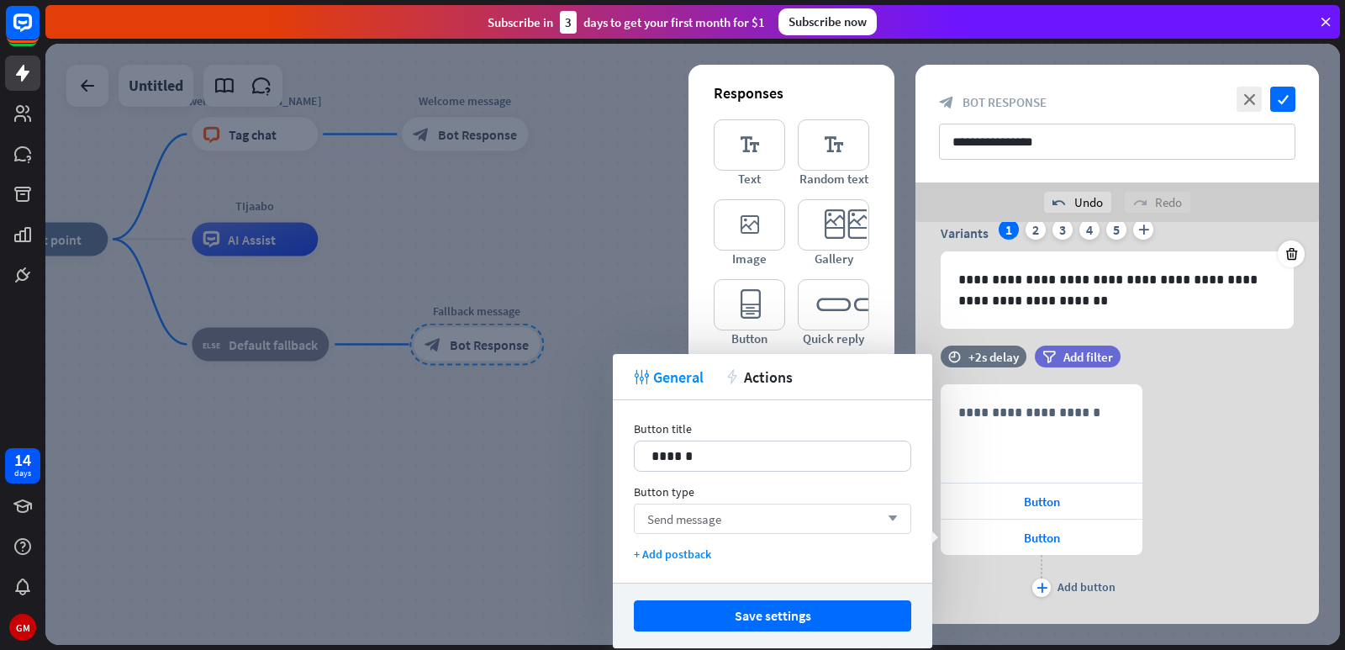
click at [766, 514] on div "Send message arrow_down" at bounding box center [772, 519] width 277 height 30
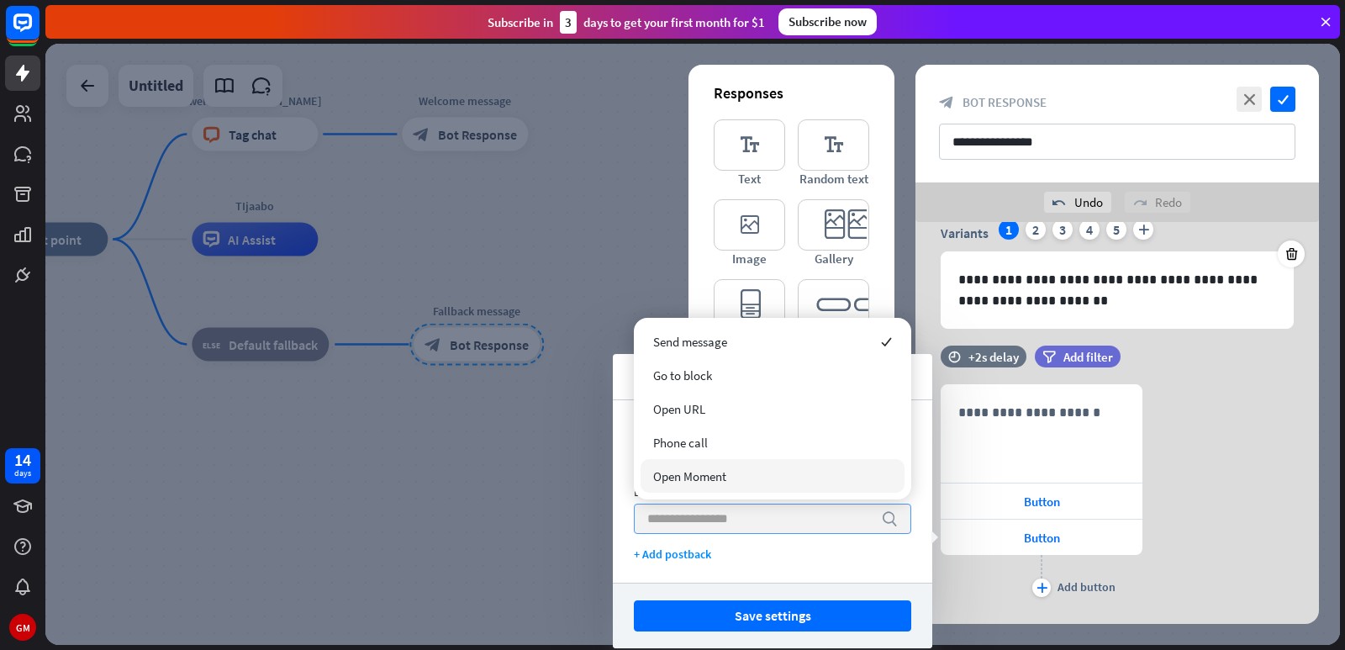
click at [734, 516] on input "search" at bounding box center [759, 518] width 225 height 29
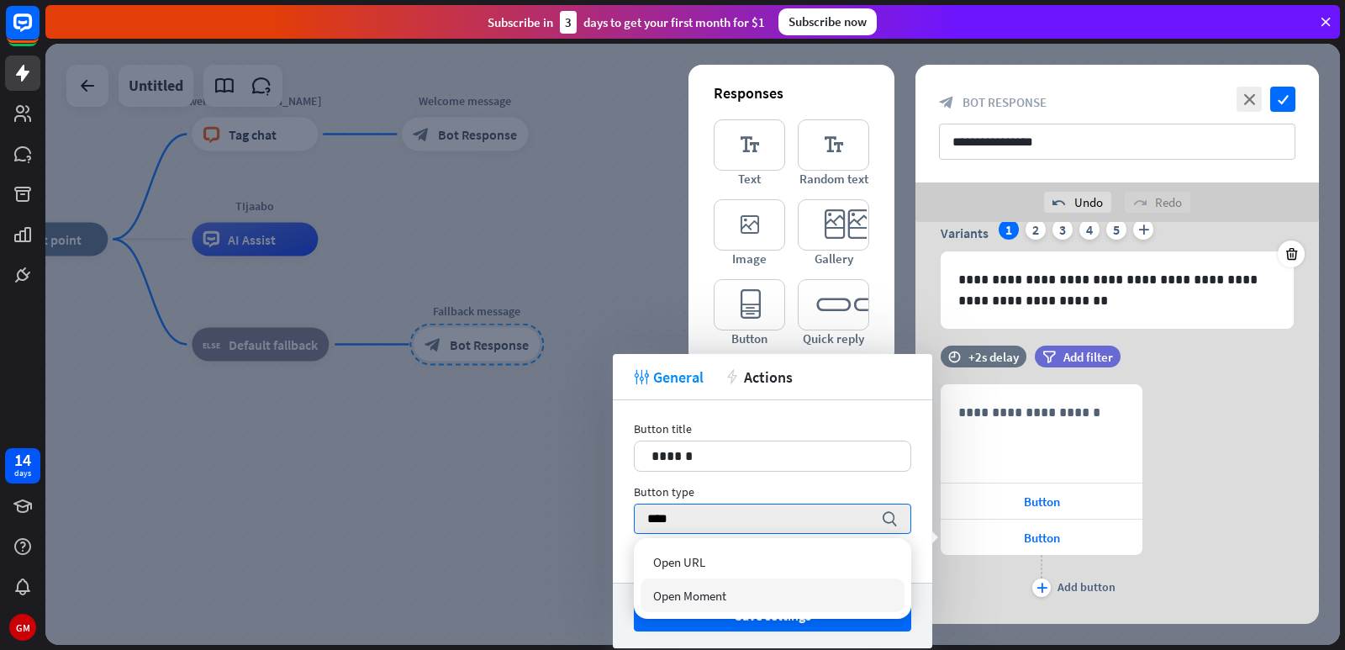
type input "****"
click at [747, 593] on div "Open Moment" at bounding box center [773, 595] width 264 height 34
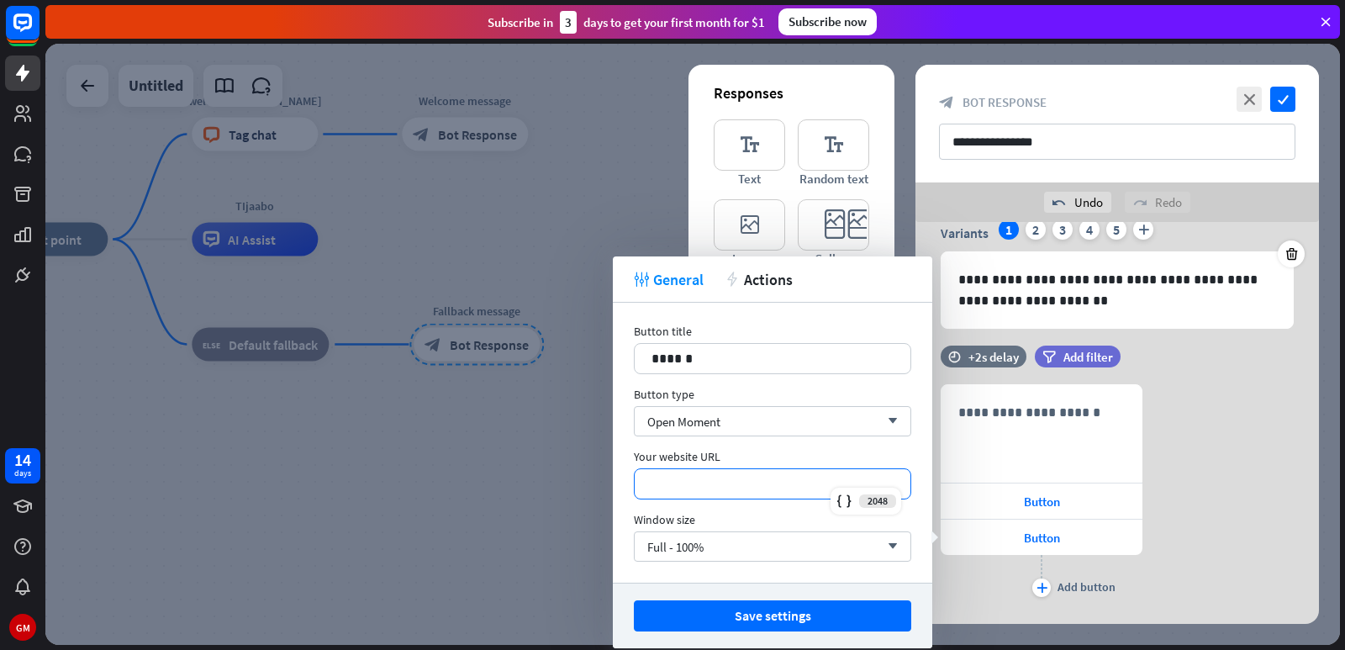
click at [773, 478] on p "*********" at bounding box center [772, 483] width 242 height 21
click at [535, 437] on div at bounding box center [692, 344] width 1295 height 601
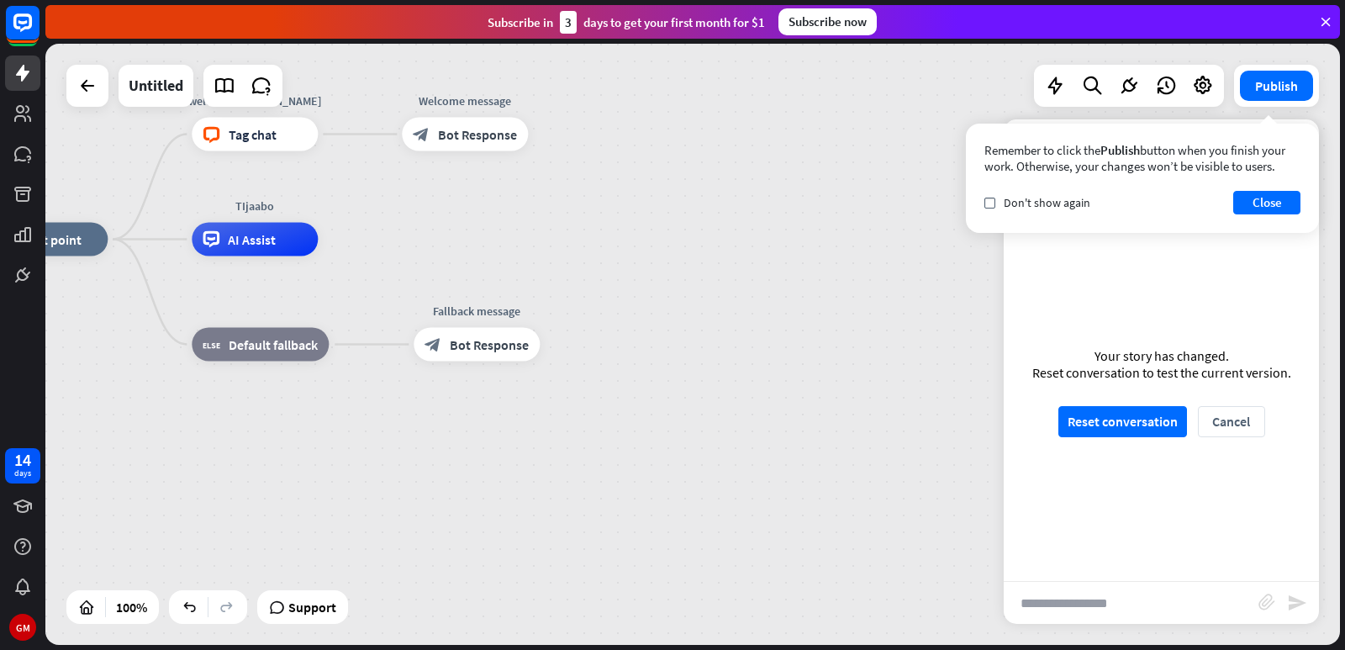
click at [1091, 601] on input "text" at bounding box center [1131, 603] width 255 height 42
type input "***"
click at [1157, 423] on button "Reset conversation" at bounding box center [1122, 421] width 129 height 31
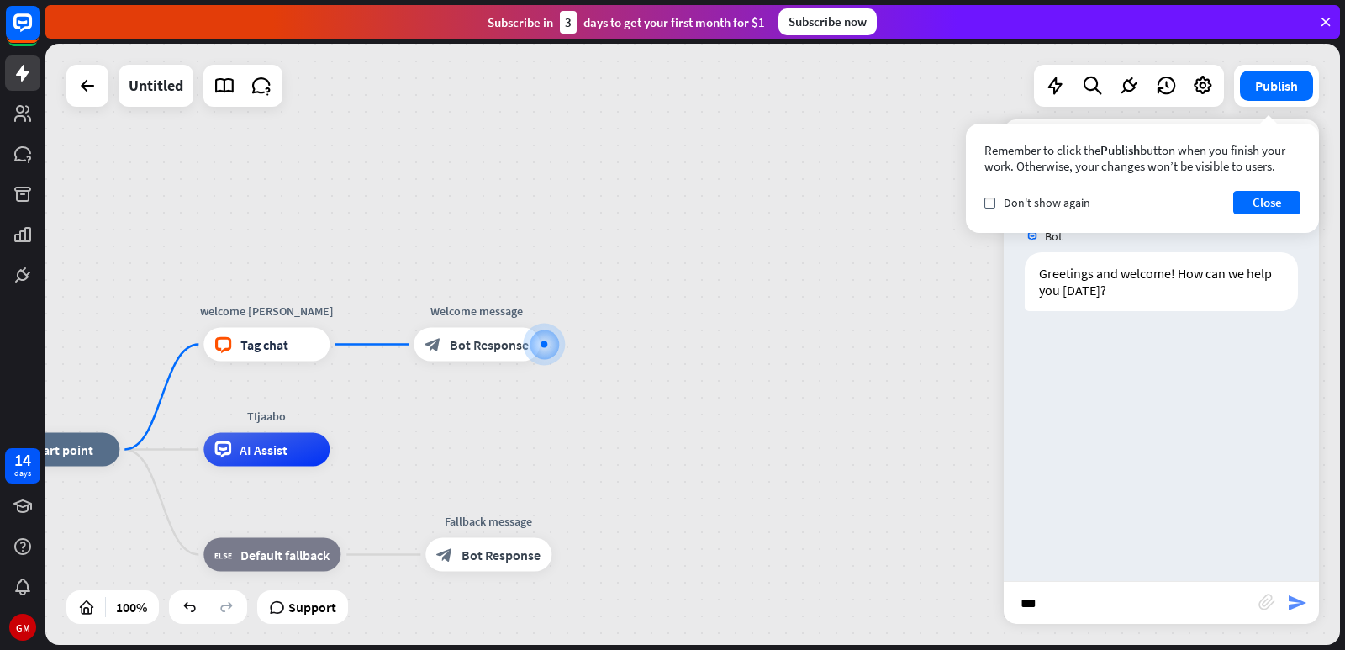
click at [1303, 609] on icon "send" at bounding box center [1297, 603] width 20 height 20
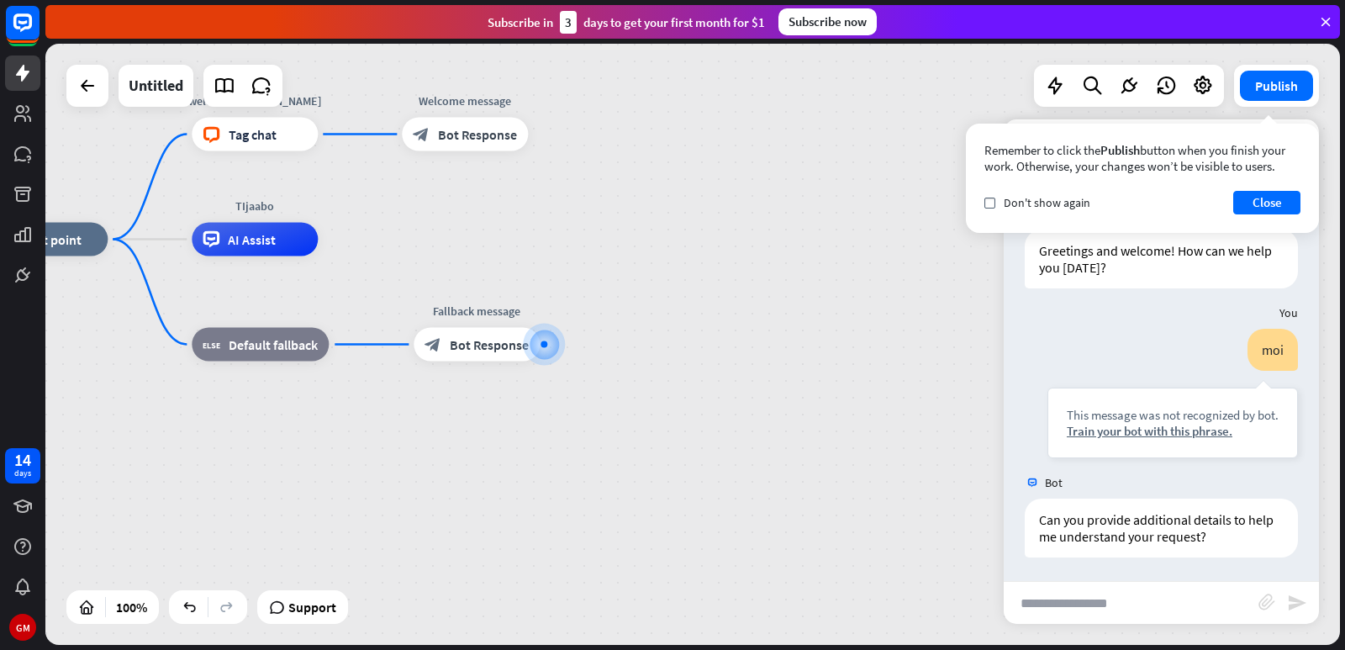
scroll to position [24, 0]
click at [465, 346] on span "Bot Response" at bounding box center [489, 344] width 79 height 17
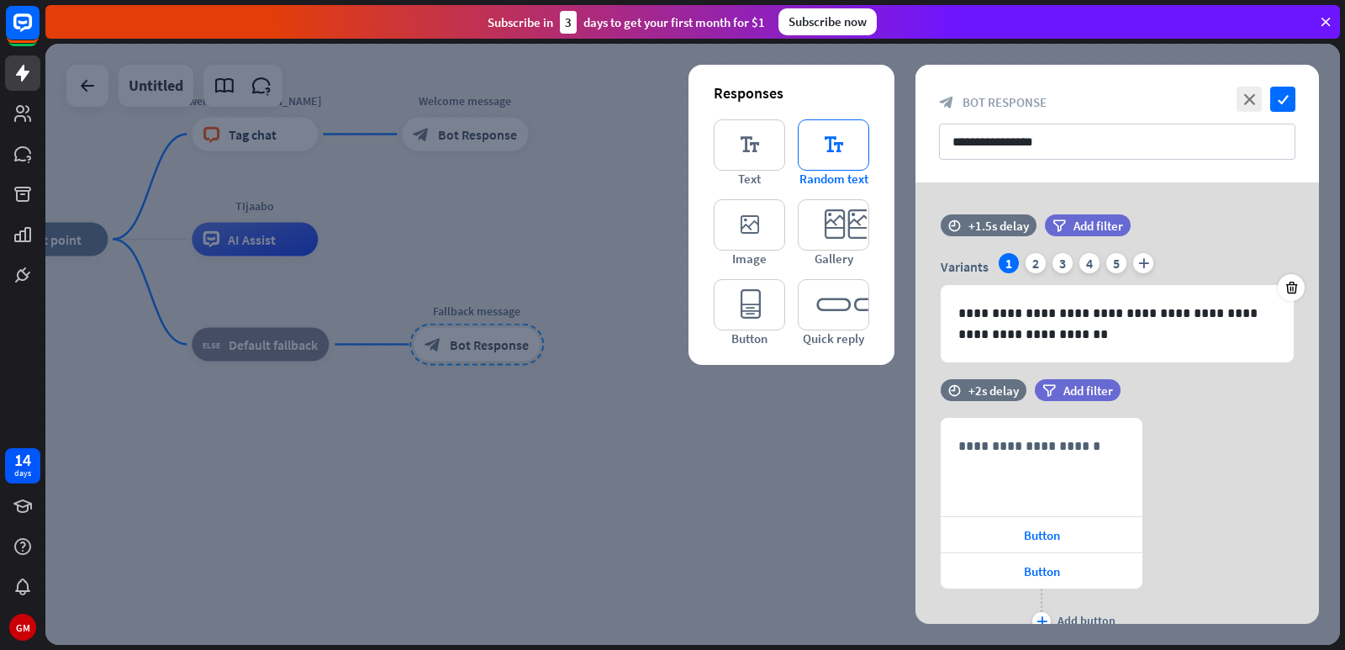
click at [811, 156] on icon "editor_text" at bounding box center [833, 144] width 71 height 51
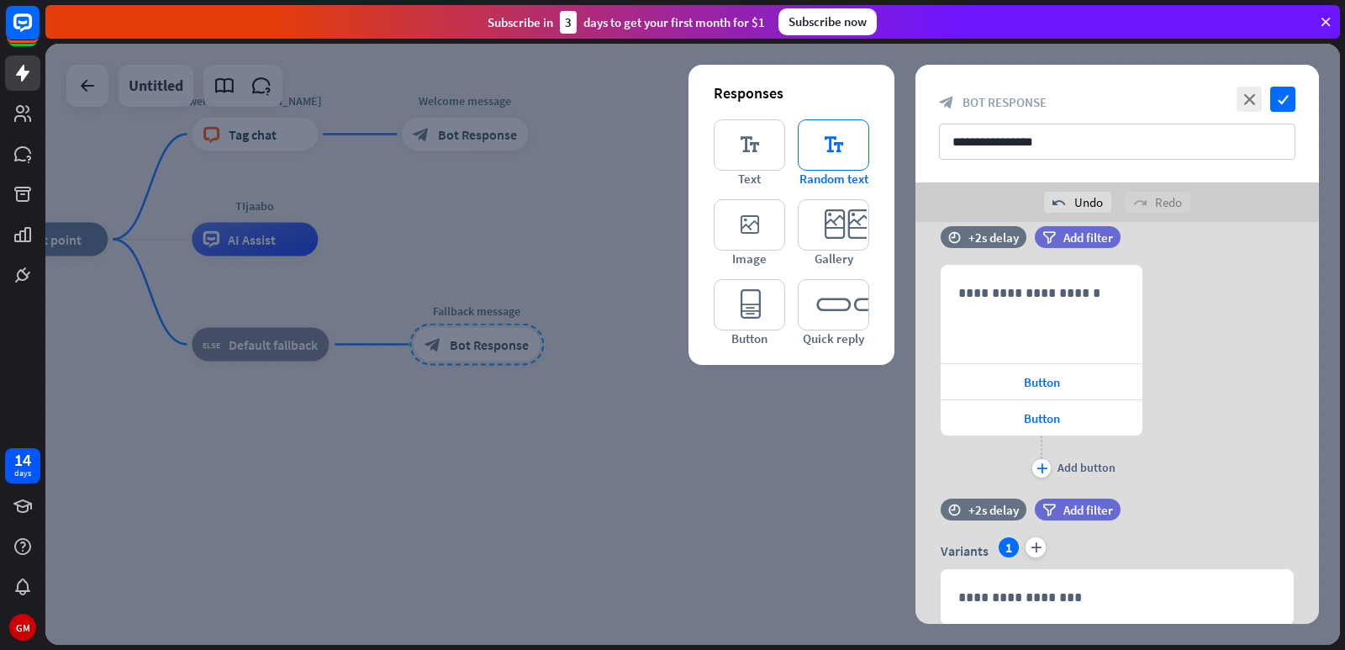
scroll to position [253, 0]
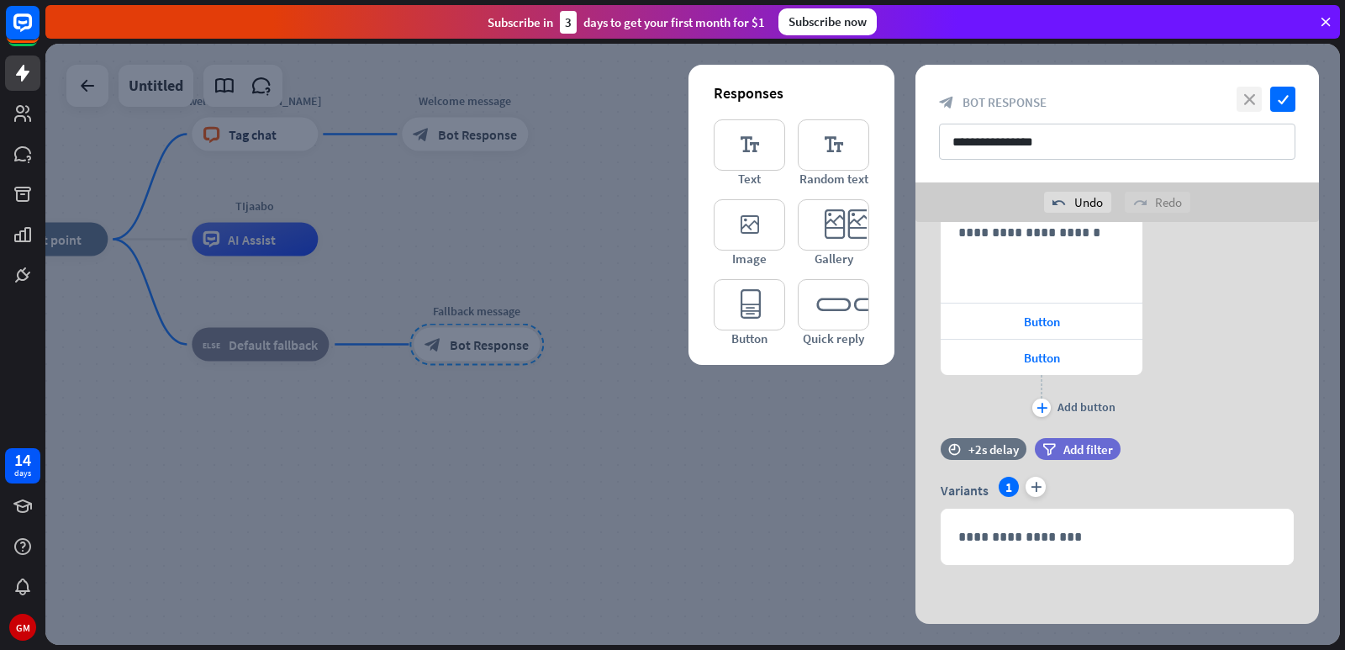
click at [1253, 97] on icon "close" at bounding box center [1249, 99] width 25 height 25
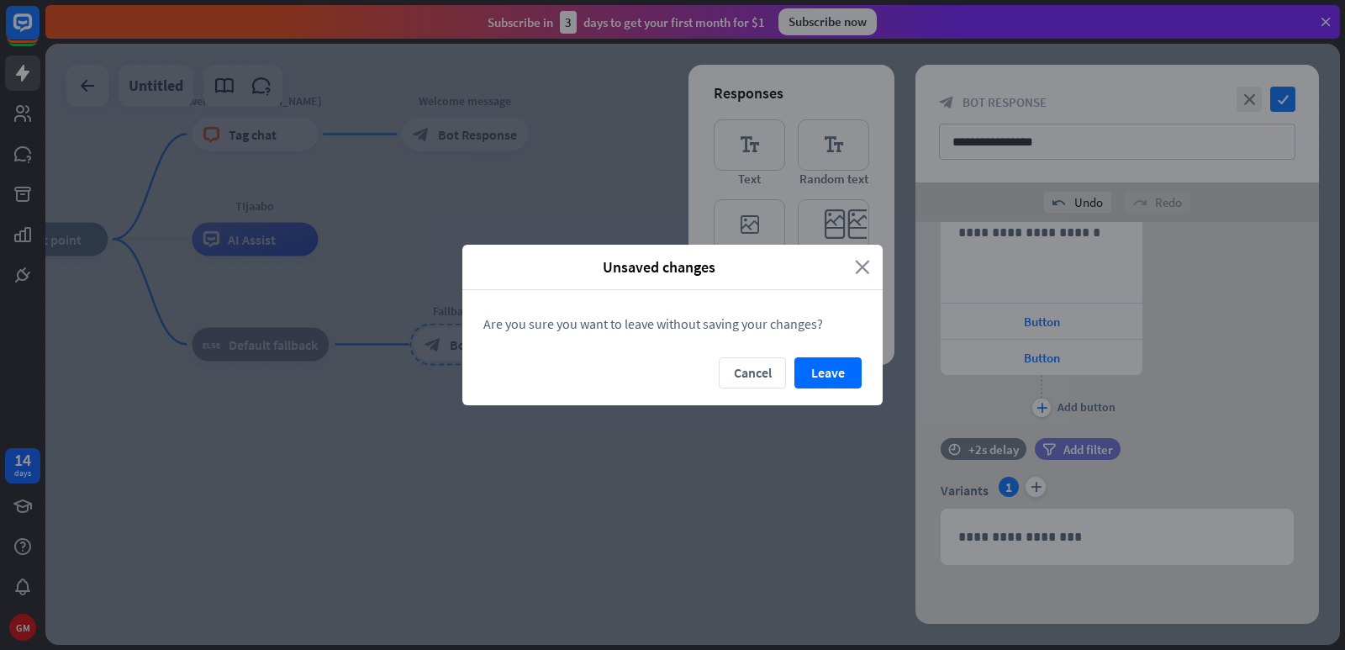
click at [865, 272] on icon "close" at bounding box center [862, 266] width 15 height 19
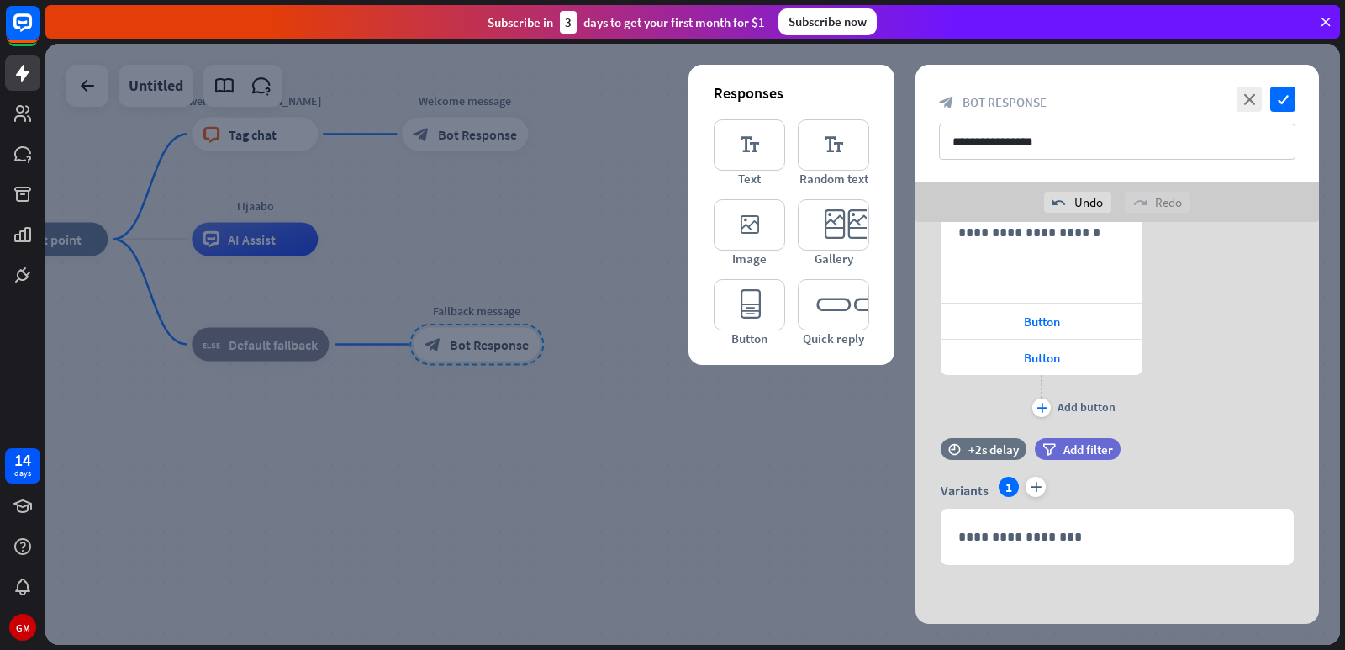
click at [657, 391] on div at bounding box center [692, 344] width 1295 height 601
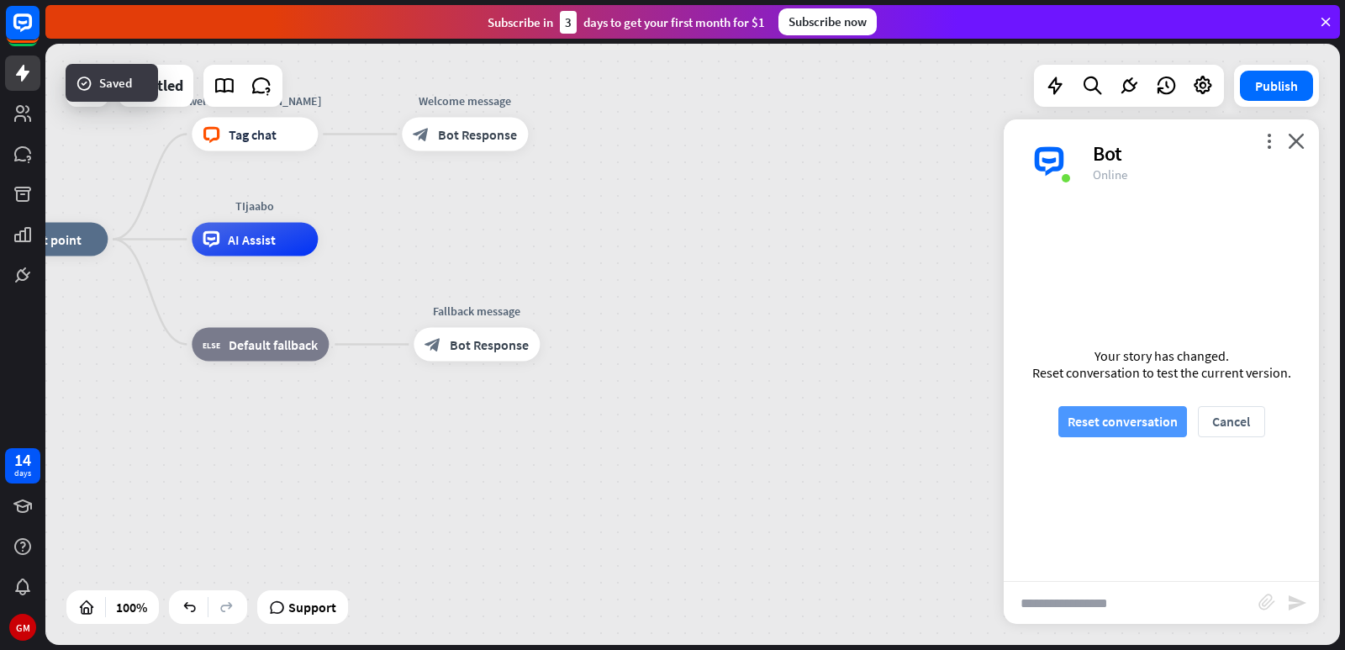
click at [1132, 419] on button "Reset conversation" at bounding box center [1122, 421] width 129 height 31
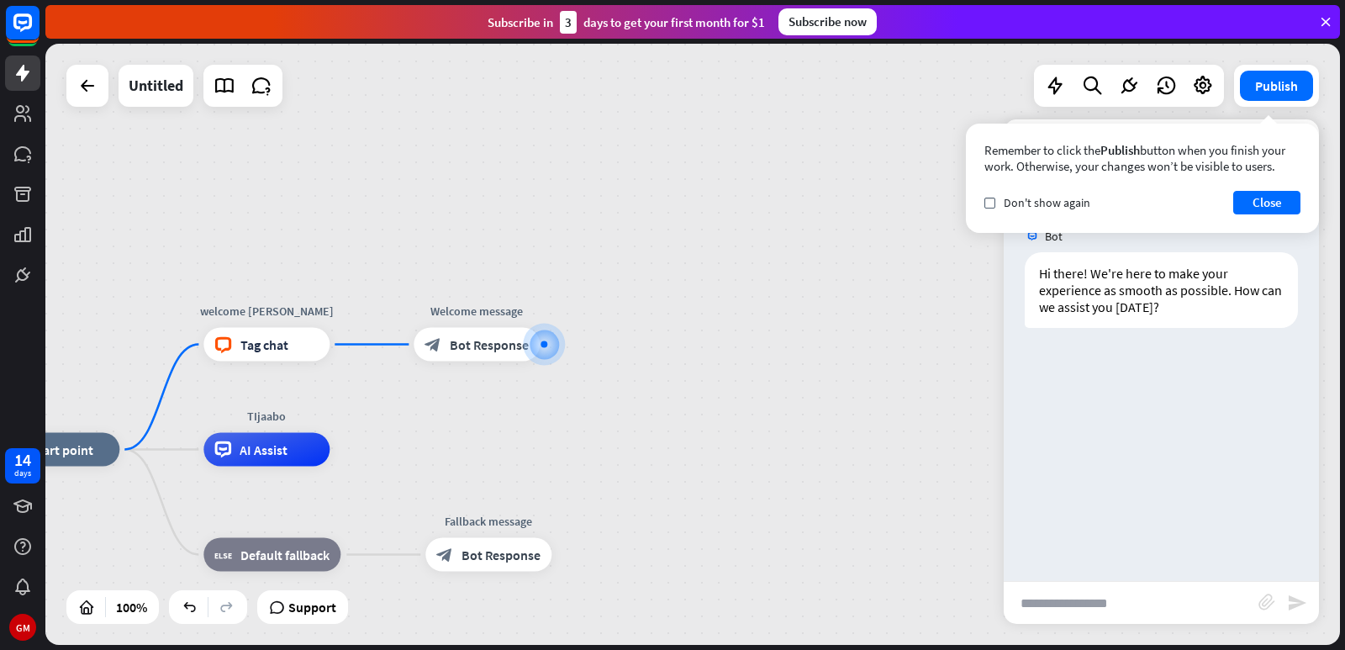
click at [852, 25] on div "Subscribe now" at bounding box center [827, 21] width 98 height 27
